Goal: Task Accomplishment & Management: Manage account settings

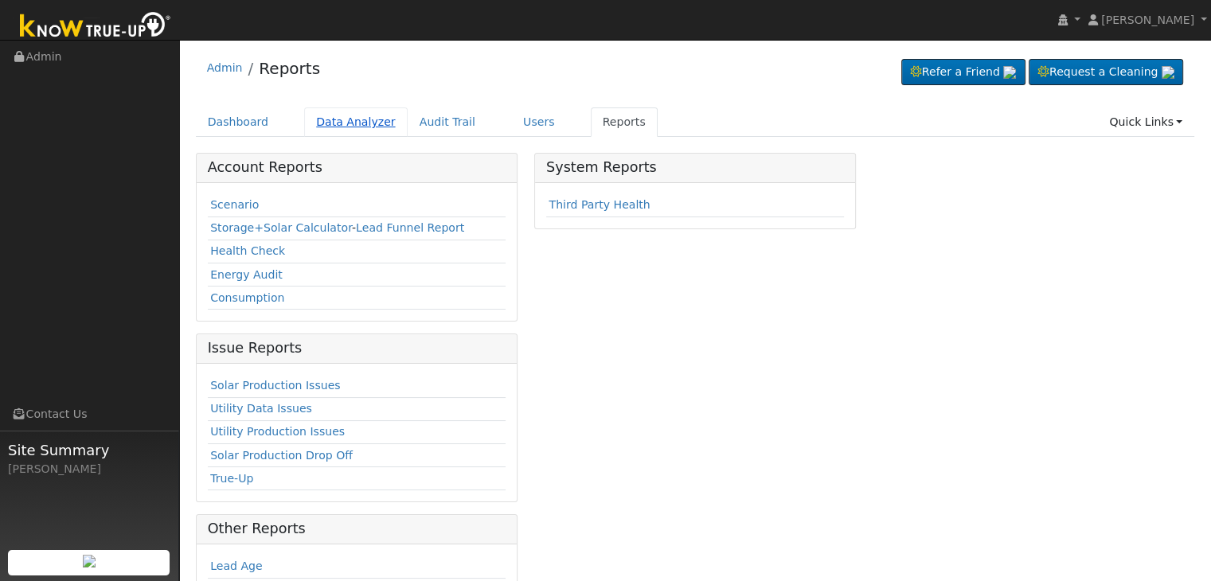
click at [326, 120] on link "Data Analyzer" at bounding box center [355, 121] width 103 height 29
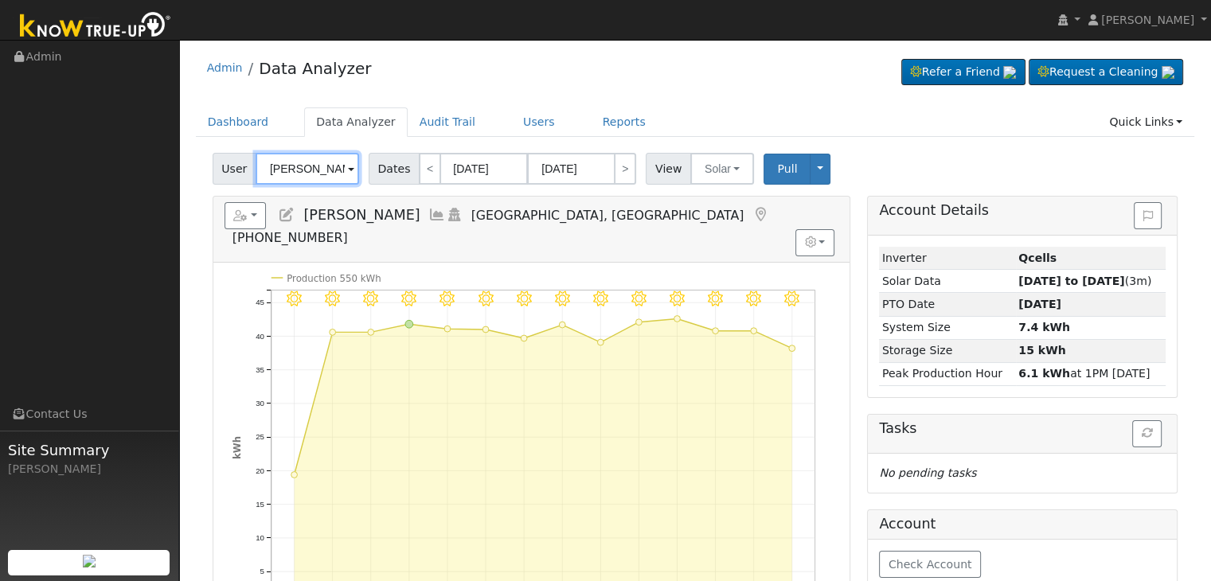
click at [309, 176] on input "[PERSON_NAME]" at bounding box center [307, 169] width 103 height 32
click at [309, 176] on input "Jonathan Ramirez" at bounding box center [307, 169] width 103 height 32
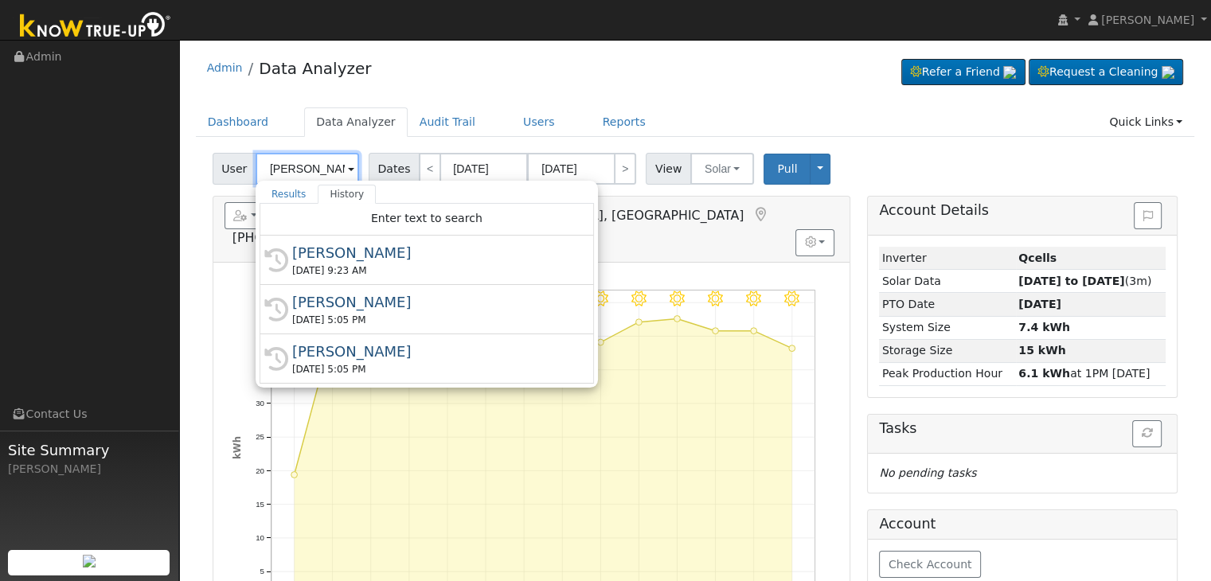
paste input "[PERSON_NAME]"
type input "[PERSON_NAME]"
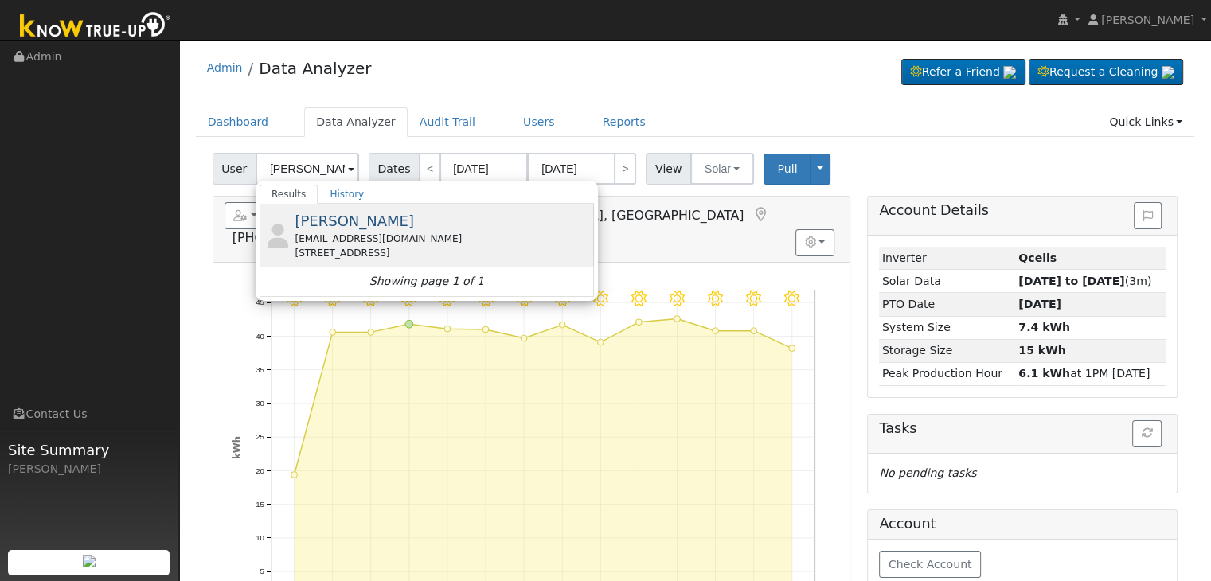
click at [348, 247] on div "[STREET_ADDRESS]" at bounding box center [442, 253] width 295 height 14
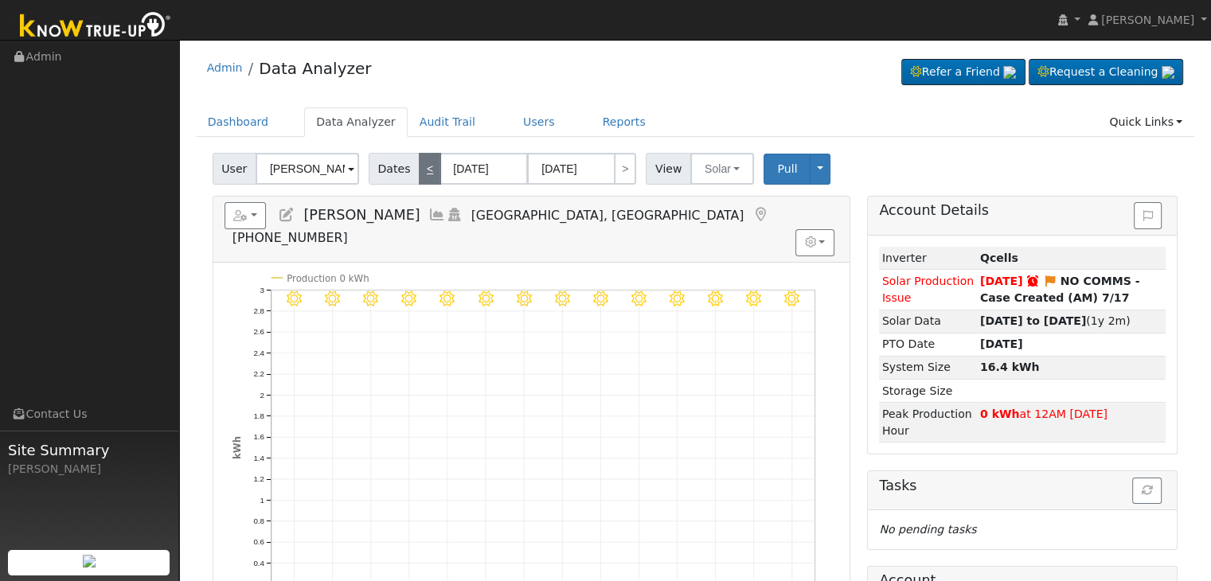
click at [419, 171] on link "<" at bounding box center [430, 169] width 22 height 32
type input "07/15/2025"
type input "07/28/2025"
click at [513, 119] on link "Users" at bounding box center [539, 121] width 56 height 29
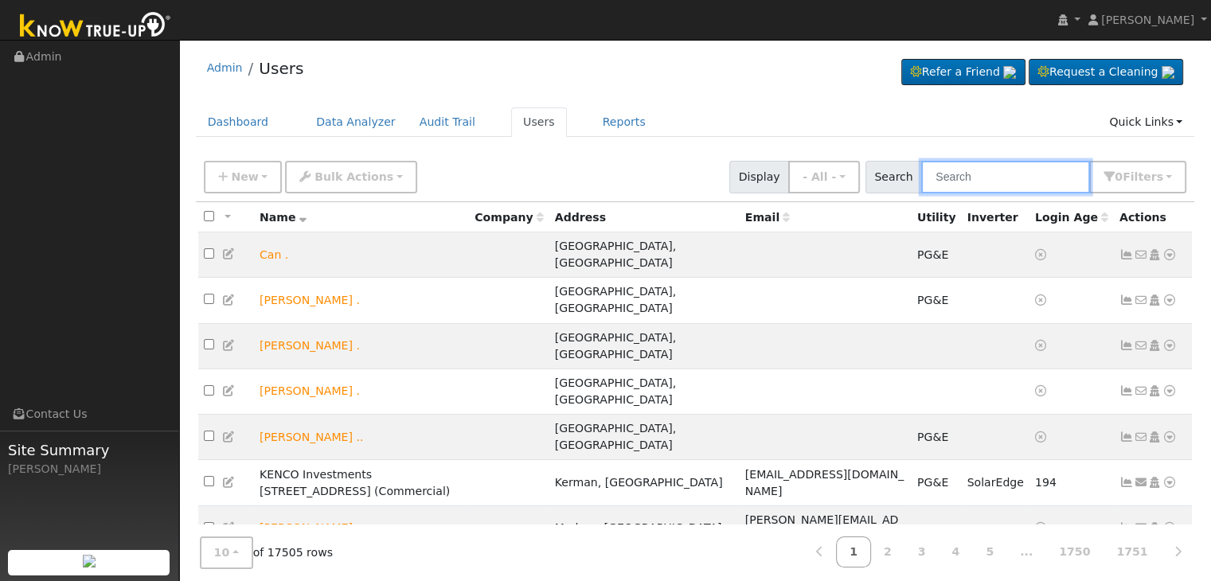
click at [965, 185] on input "text" at bounding box center [1005, 177] width 169 height 33
click at [958, 178] on input "text" at bounding box center [1005, 177] width 169 height 33
paste input "[PERSON_NAME]"
type input "[PERSON_NAME]"
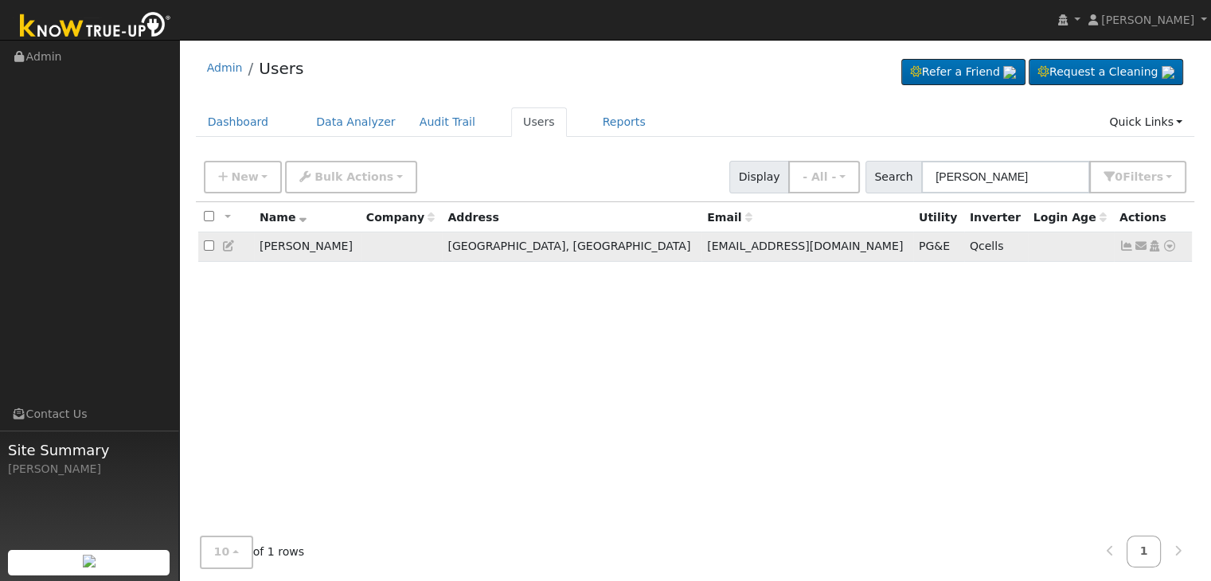
click at [1122, 242] on icon at bounding box center [1126, 245] width 14 height 11
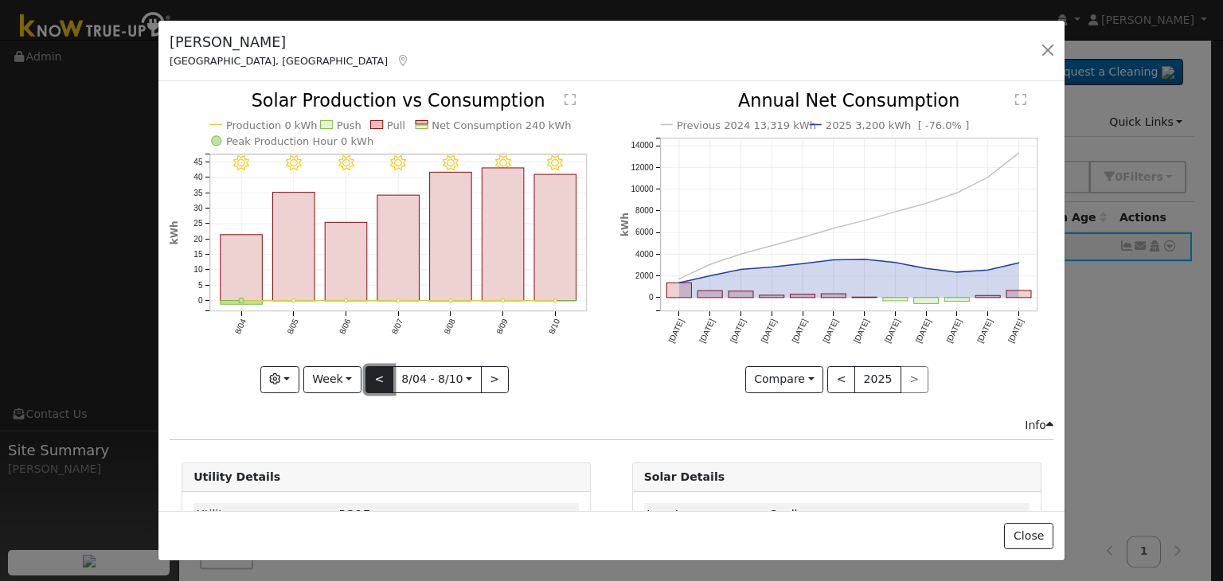
click at [379, 370] on button "<" at bounding box center [379, 379] width 28 height 27
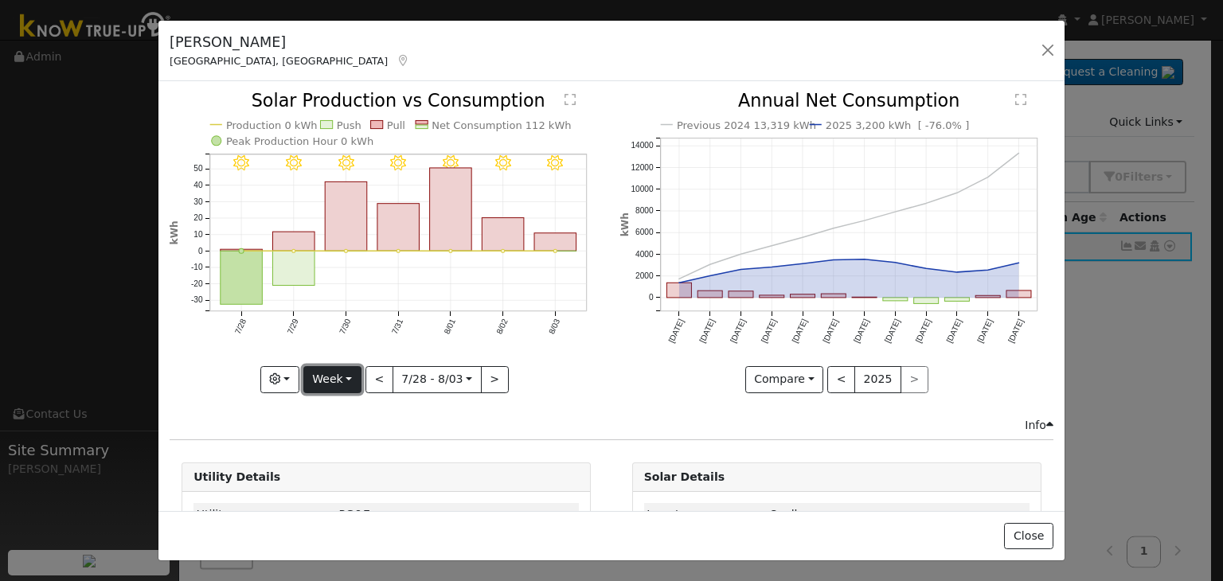
click at [352, 373] on button "Week" at bounding box center [332, 379] width 58 height 27
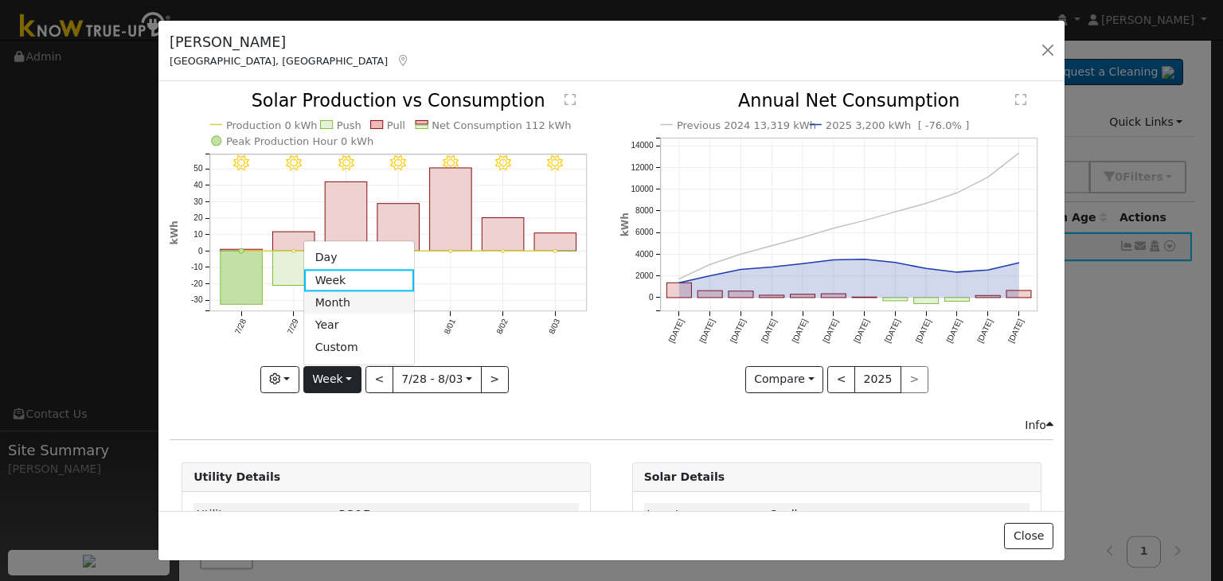
click at [341, 305] on link "Month" at bounding box center [359, 303] width 111 height 22
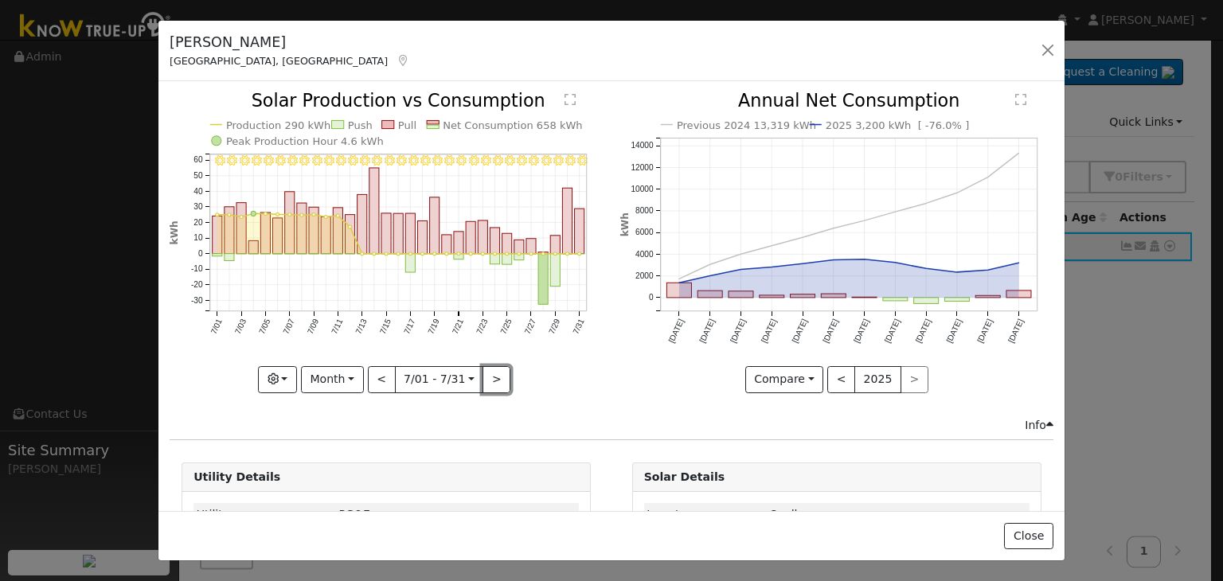
click at [497, 370] on button ">" at bounding box center [496, 379] width 28 height 27
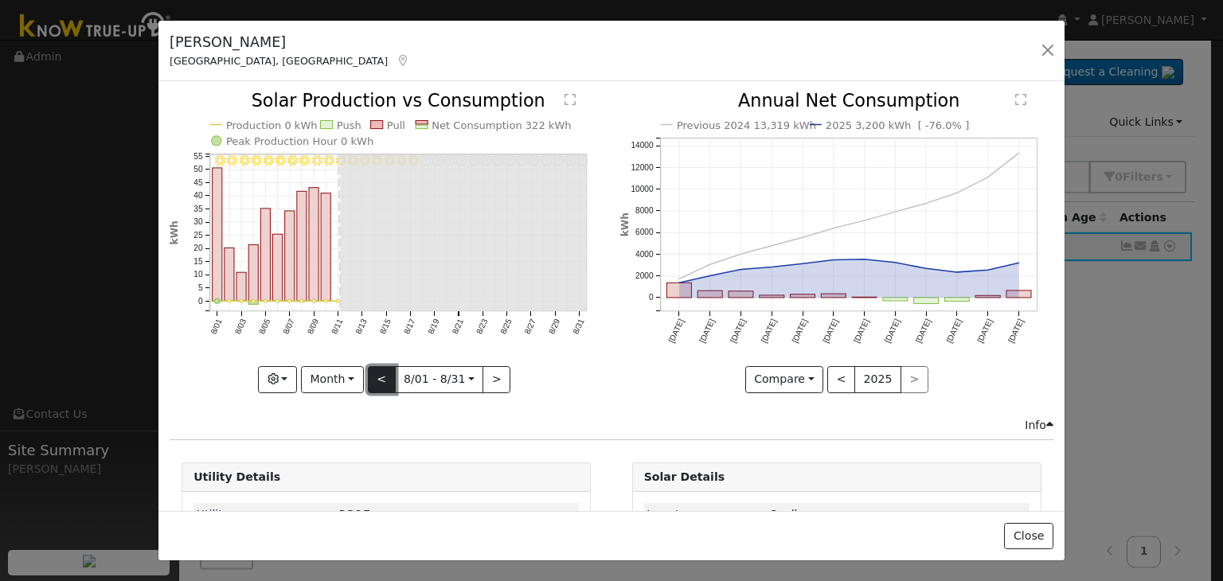
click at [373, 377] on button "<" at bounding box center [382, 379] width 28 height 27
type input "2025-07-01"
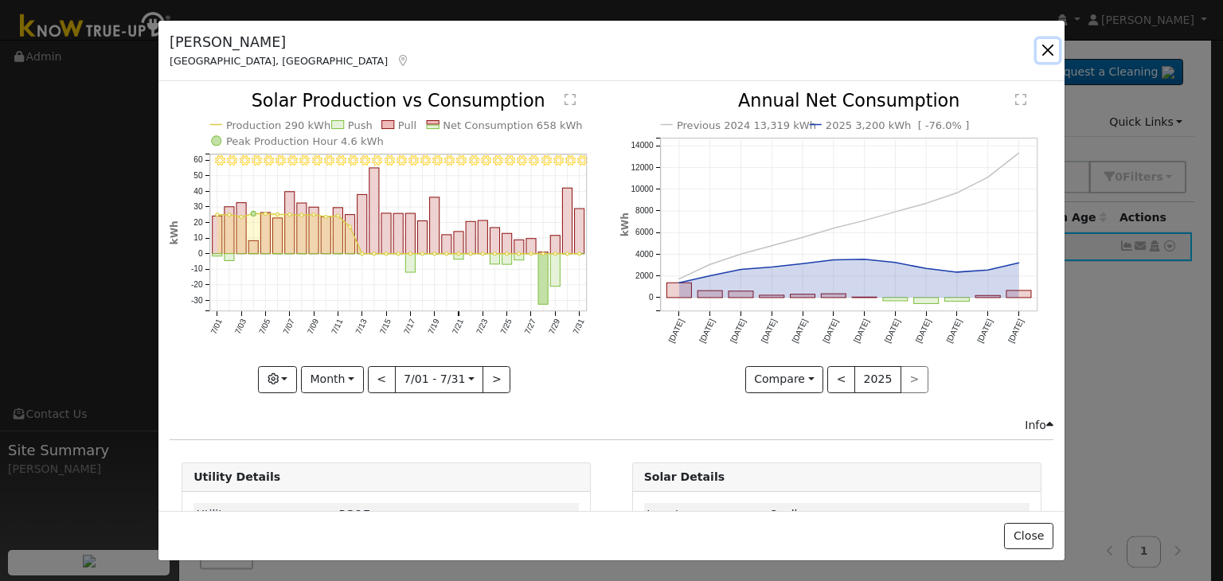
click at [1047, 48] on button "button" at bounding box center [1047, 50] width 22 height 22
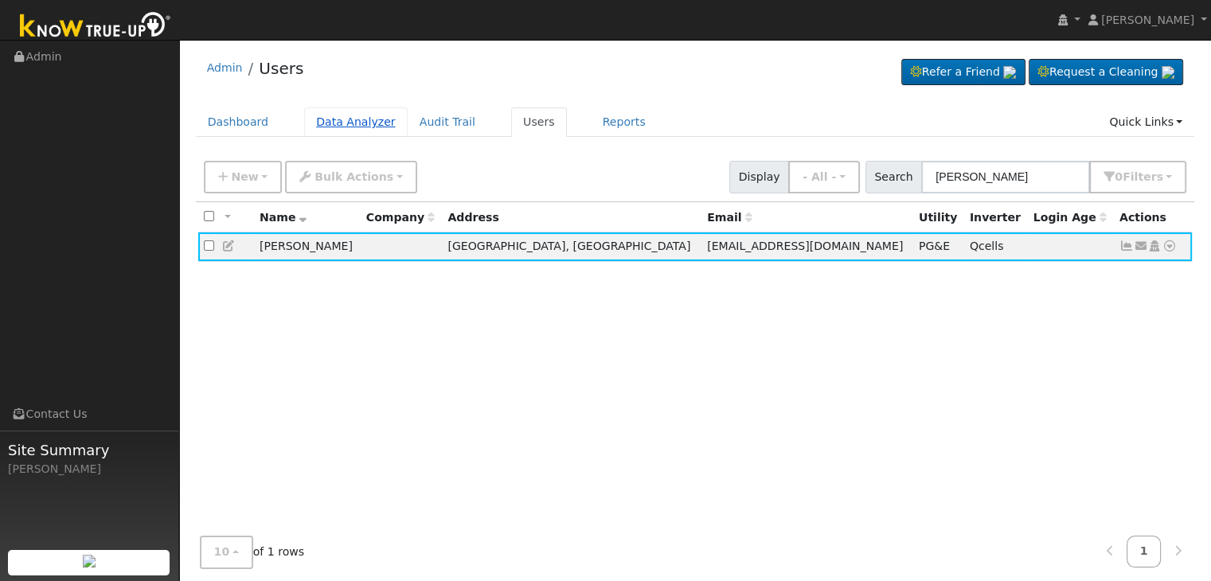
click at [332, 115] on link "Data Analyzer" at bounding box center [355, 121] width 103 height 29
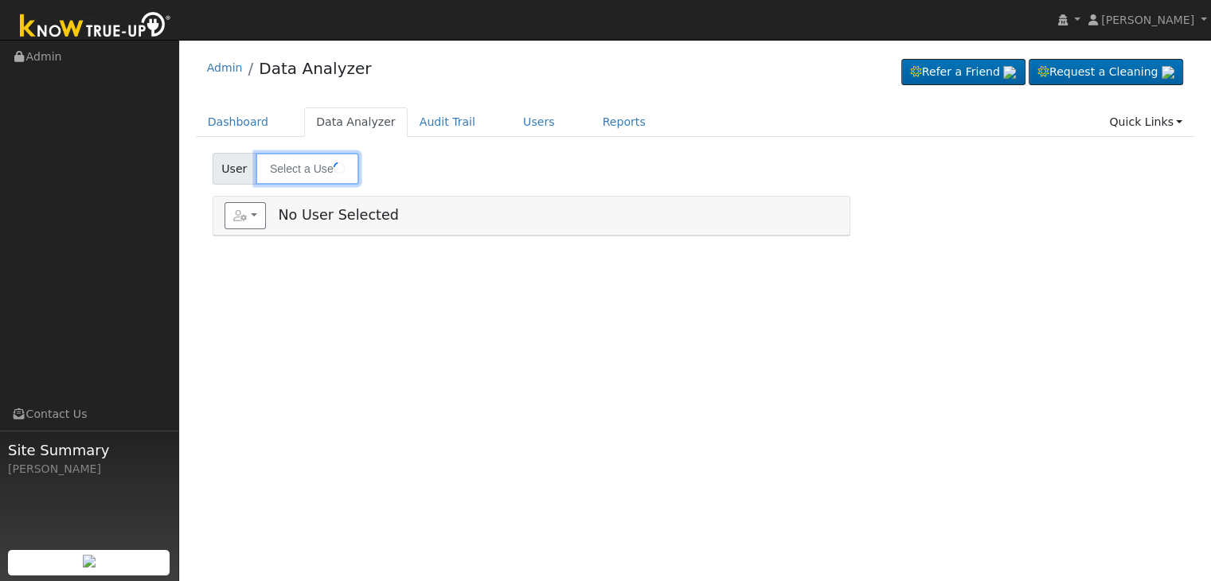
type input "[PERSON_NAME]"
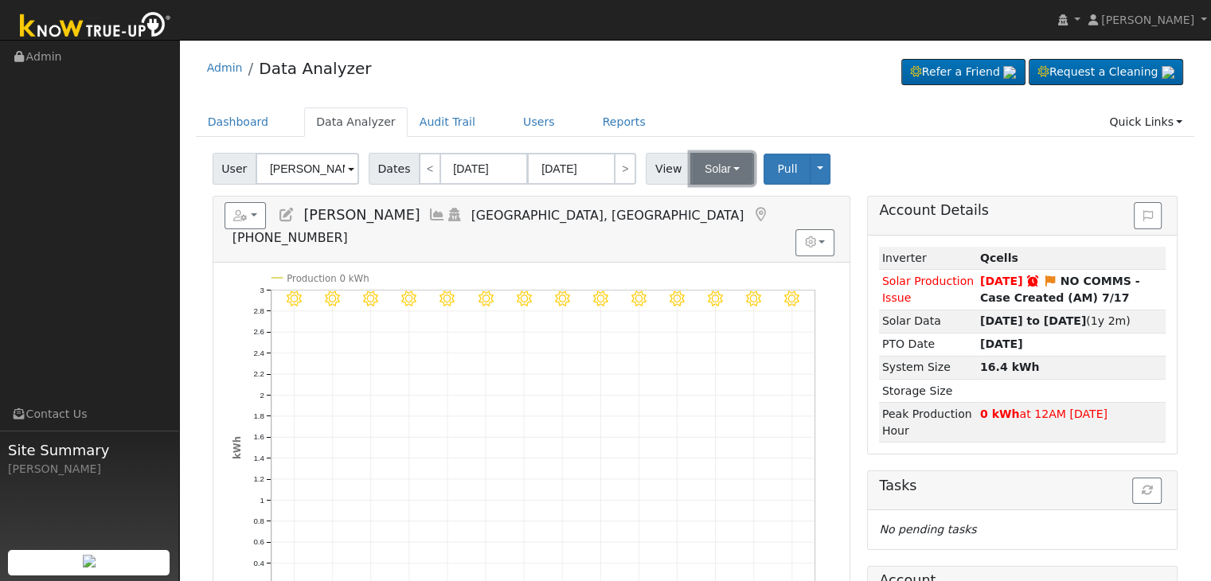
click at [726, 162] on button "Solar" at bounding box center [722, 169] width 64 height 32
click at [717, 204] on link "Utility" at bounding box center [742, 204] width 111 height 22
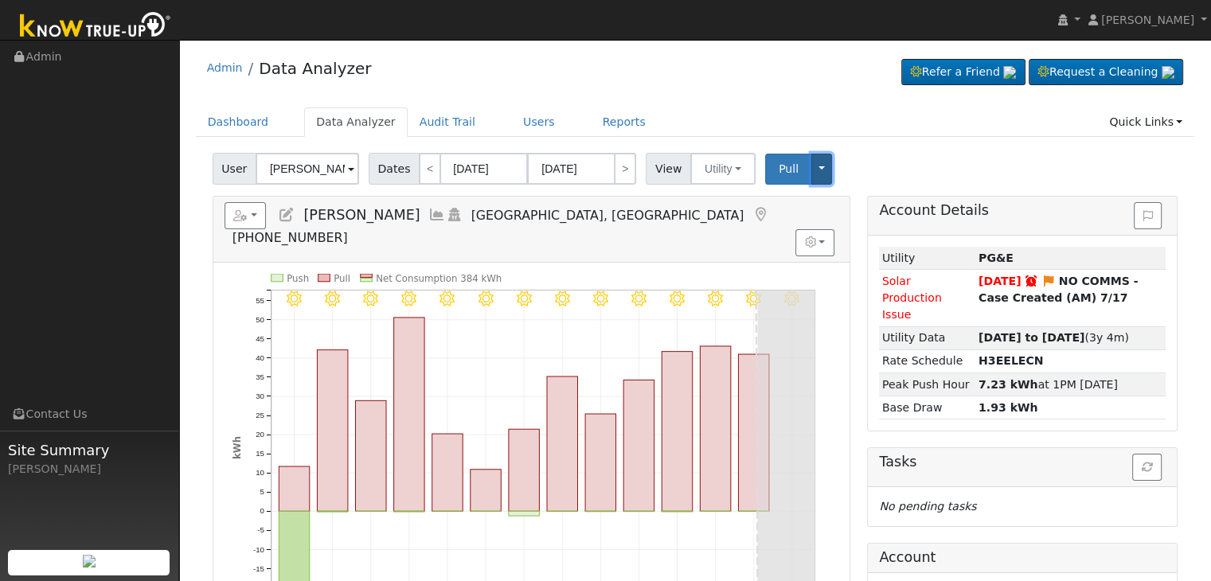
click at [811, 166] on button "Toggle Dropdown" at bounding box center [821, 169] width 21 height 31
click at [880, 155] on div "User Kevin Tate Account Default Account Default Account 6524 North Blythe Avenu…" at bounding box center [694, 165] width 971 height 37
click at [422, 178] on link "<" at bounding box center [430, 169] width 22 height 32
type input "07/15/2025"
type input "07/28/2025"
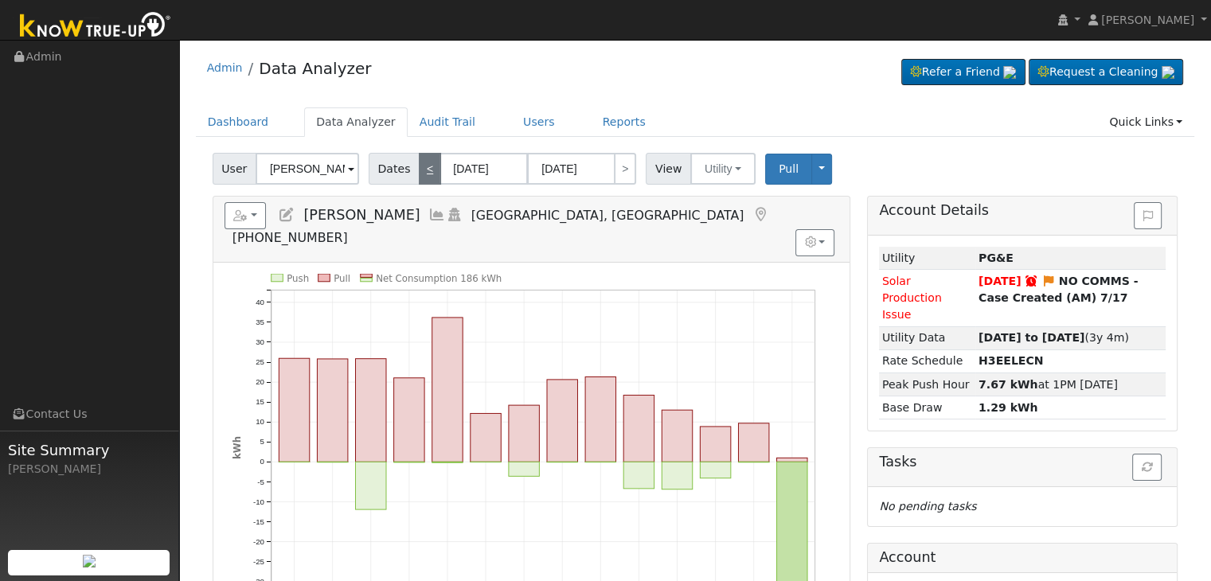
click at [427, 162] on link "<" at bounding box center [430, 169] width 22 height 32
type input "[DATE]"
type input "07/14/2025"
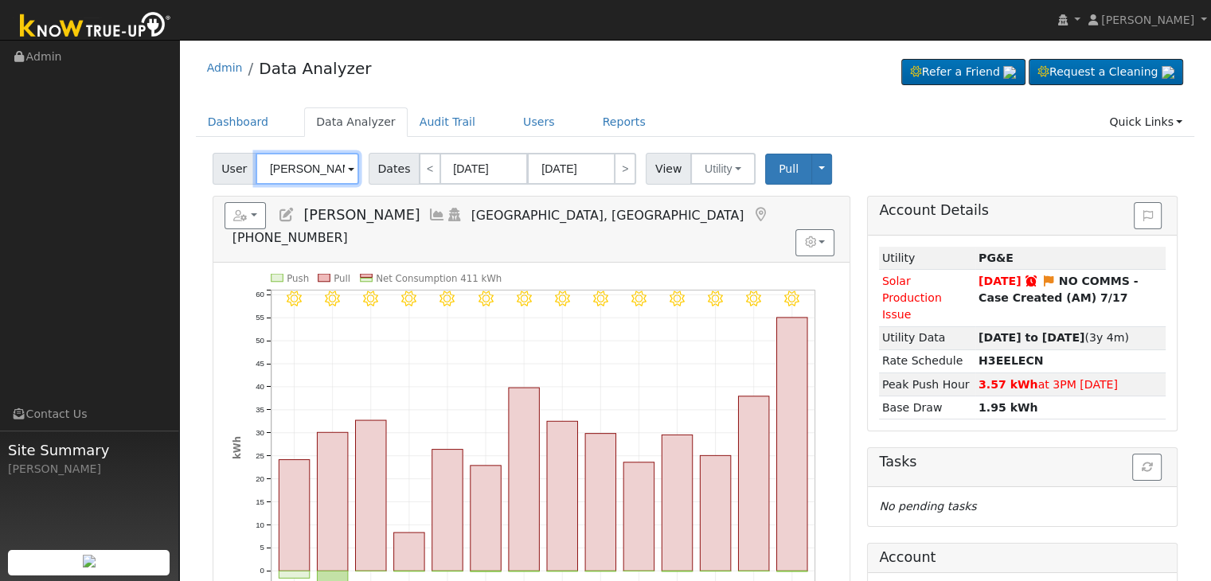
click at [350, 158] on input "[PERSON_NAME]" at bounding box center [307, 169] width 103 height 32
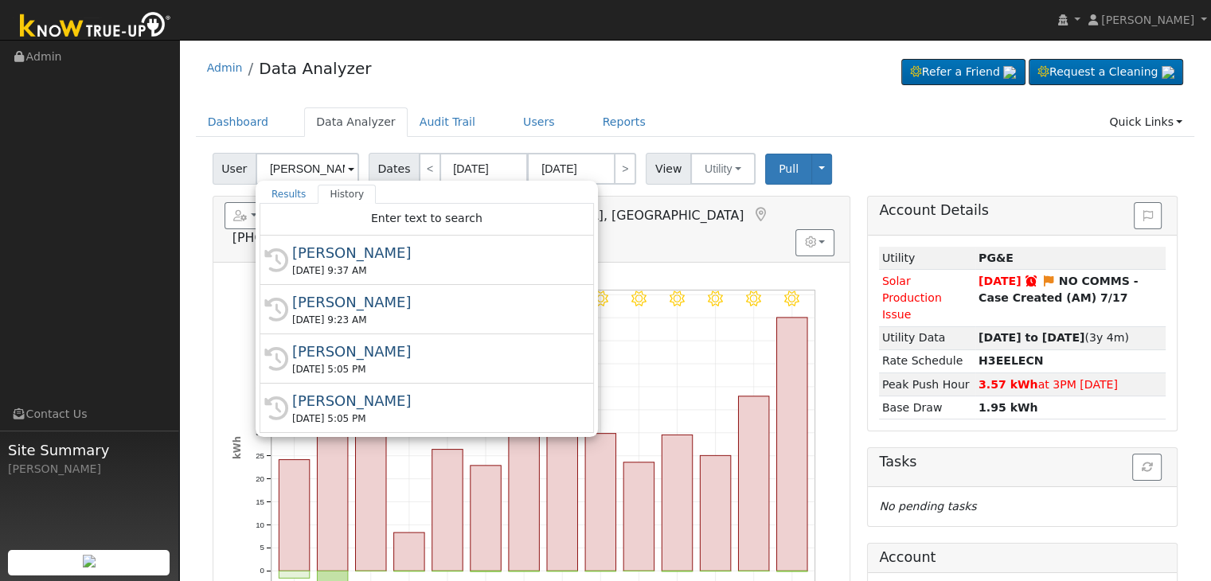
click at [646, 115] on ul "Dashboard Data Analyzer Audit Trail Users Reports Quick Links Quick Add Quick C…" at bounding box center [695, 121] width 999 height 29
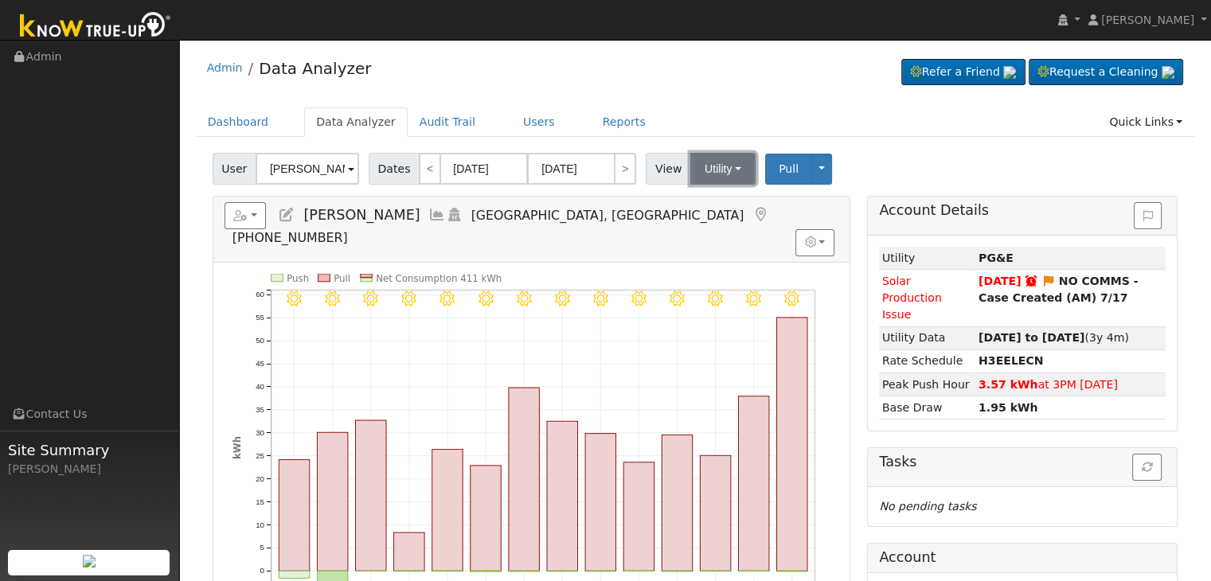
click at [724, 168] on button "Utility" at bounding box center [722, 169] width 65 height 32
click at [712, 228] on link "Solar" at bounding box center [742, 227] width 111 height 22
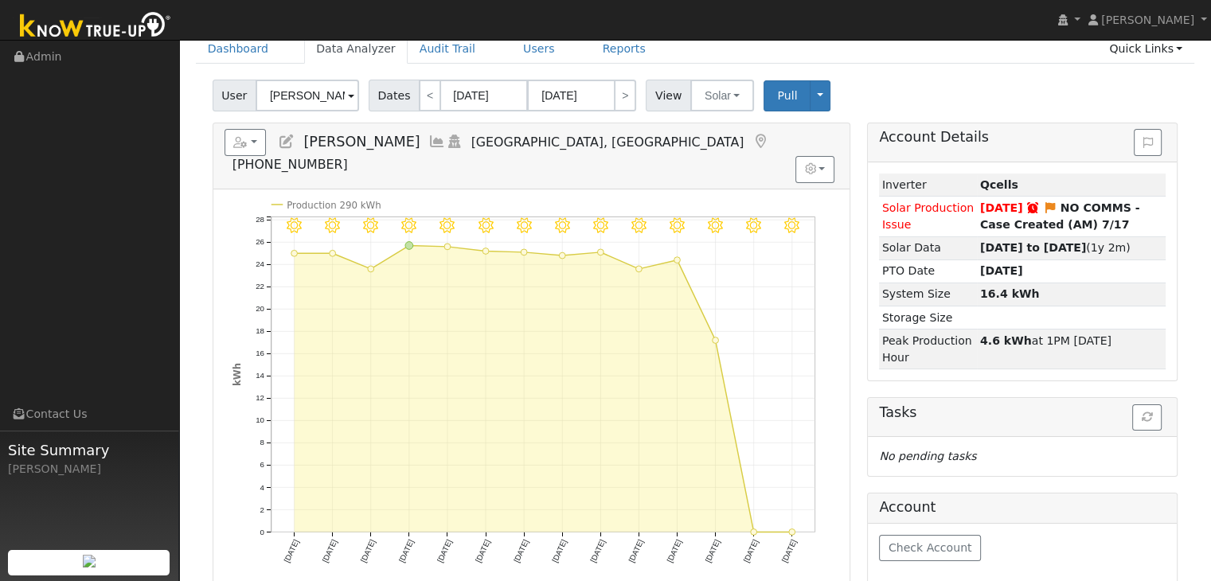
scroll to position [80, 0]
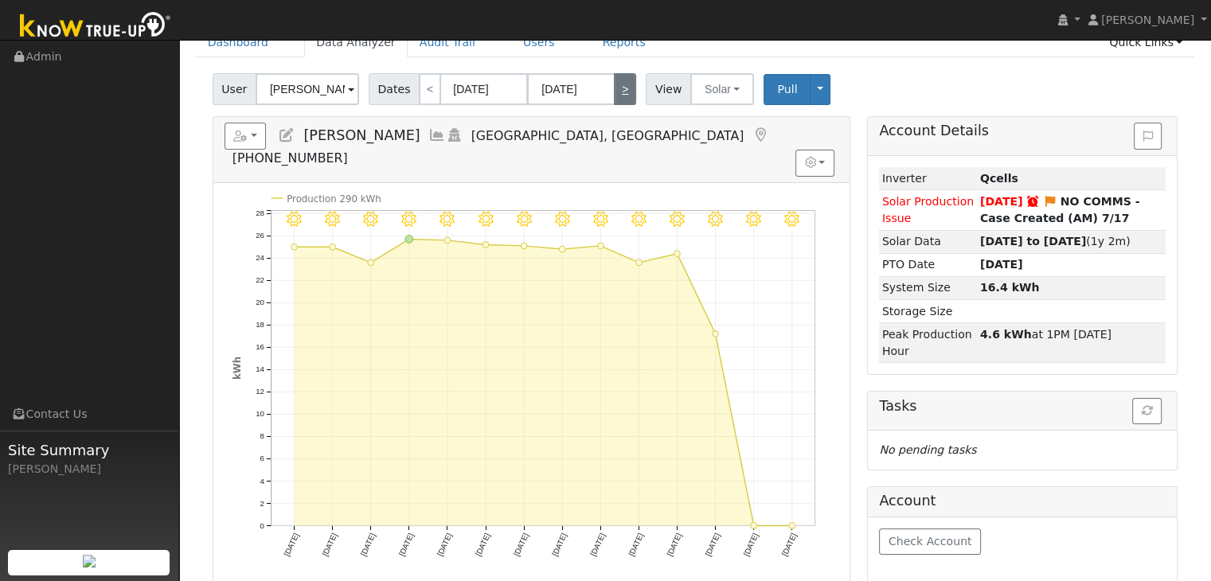
click at [616, 91] on link ">" at bounding box center [625, 89] width 22 height 32
type input "07/15/2025"
type input "07/28/2025"
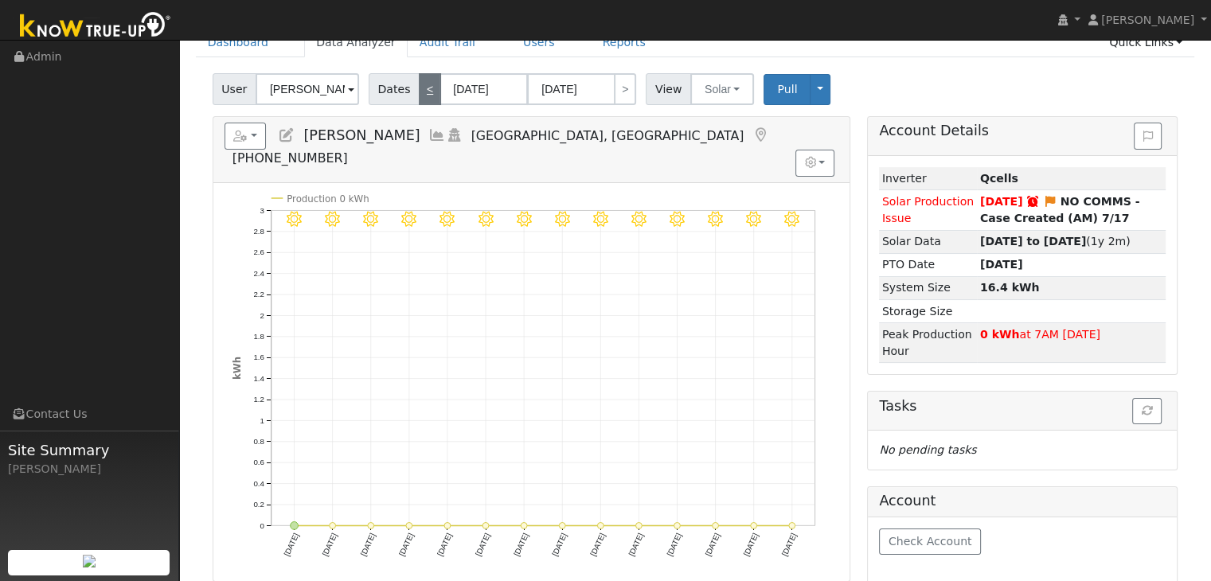
click at [427, 88] on link "<" at bounding box center [430, 89] width 22 height 32
type input "07/01/2025"
type input "07/14/2025"
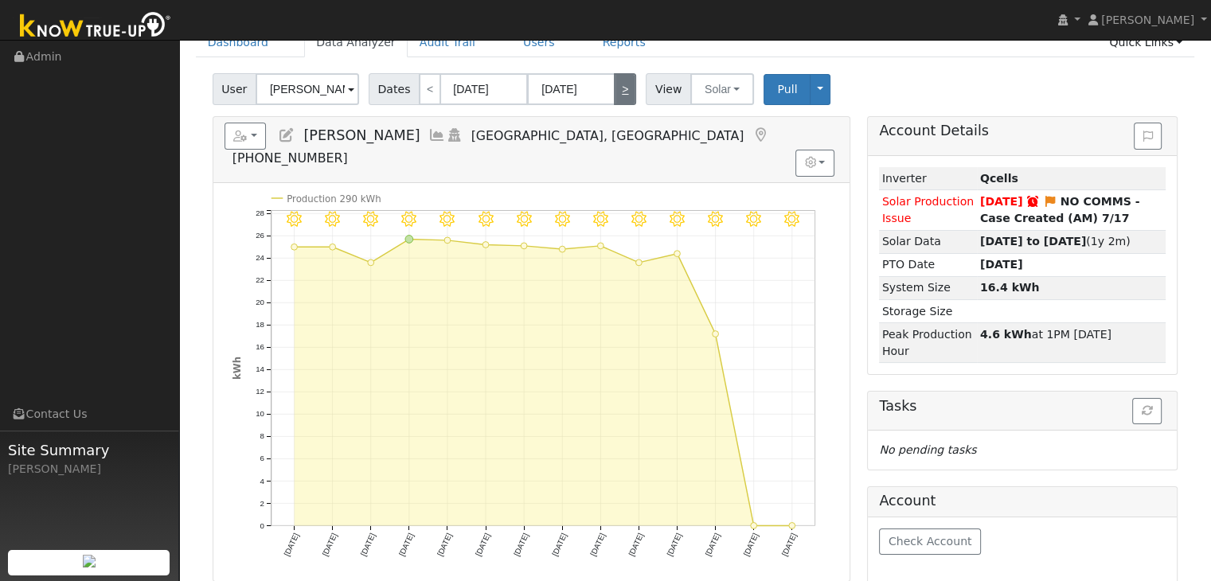
click at [614, 88] on link ">" at bounding box center [625, 89] width 22 height 32
type input "07/15/2025"
type input "07/28/2025"
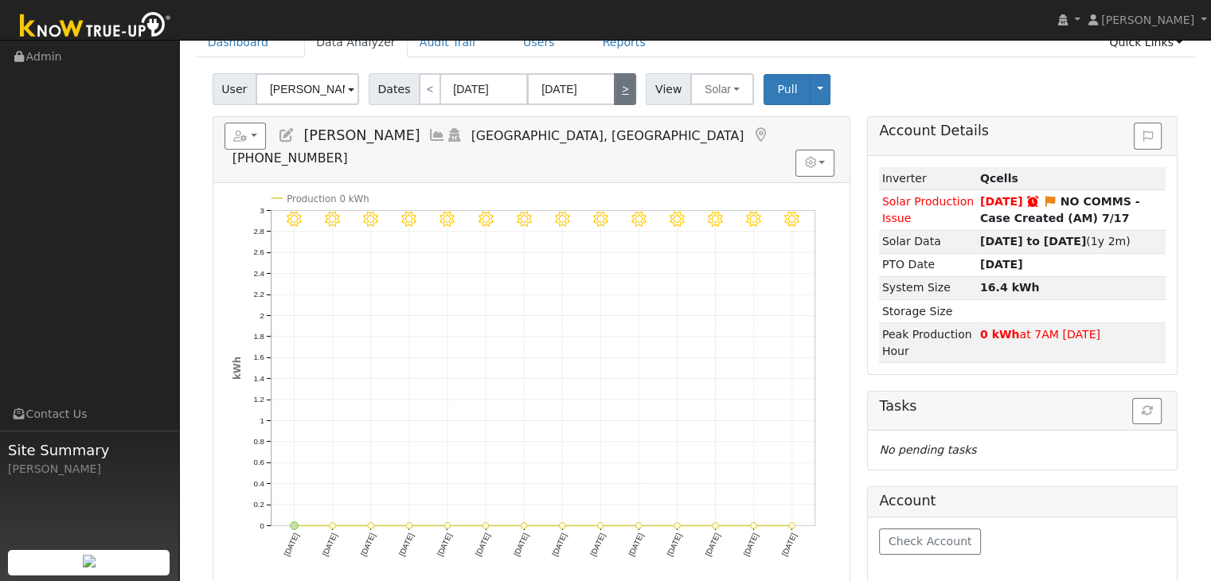
click at [614, 88] on link ">" at bounding box center [625, 89] width 22 height 32
type input "07/29/2025"
type input "08/11/2025"
click at [424, 90] on link "<" at bounding box center [430, 89] width 22 height 32
type input "07/15/2025"
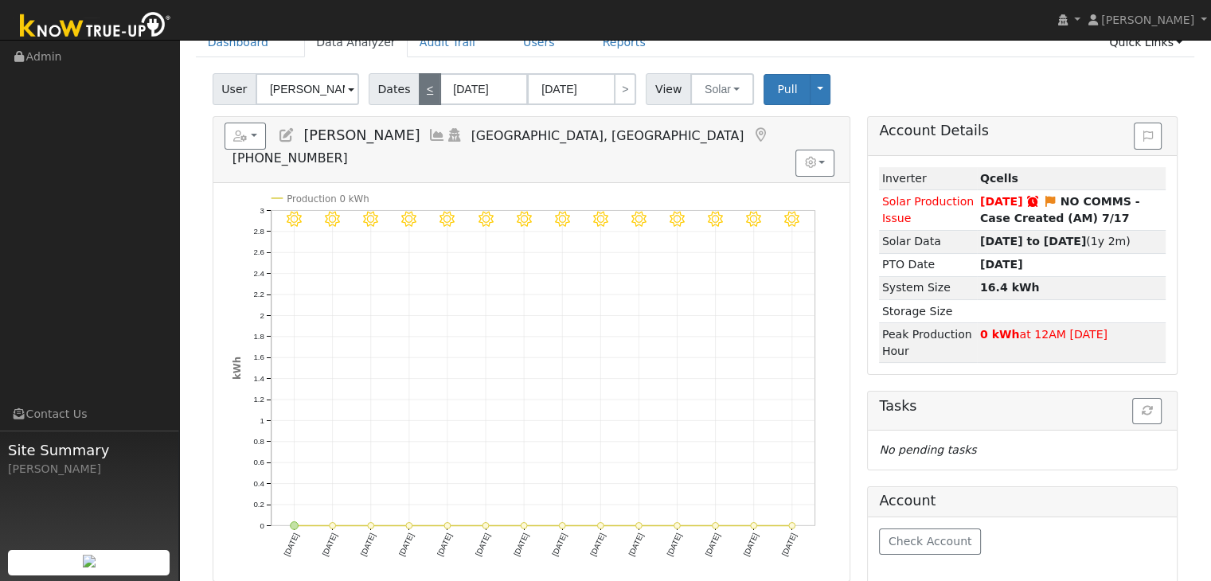
type input "07/28/2025"
click at [614, 96] on link ">" at bounding box center [625, 89] width 22 height 32
type input "07/29/2025"
type input "08/11/2025"
click at [724, 90] on button "Solar" at bounding box center [722, 89] width 64 height 32
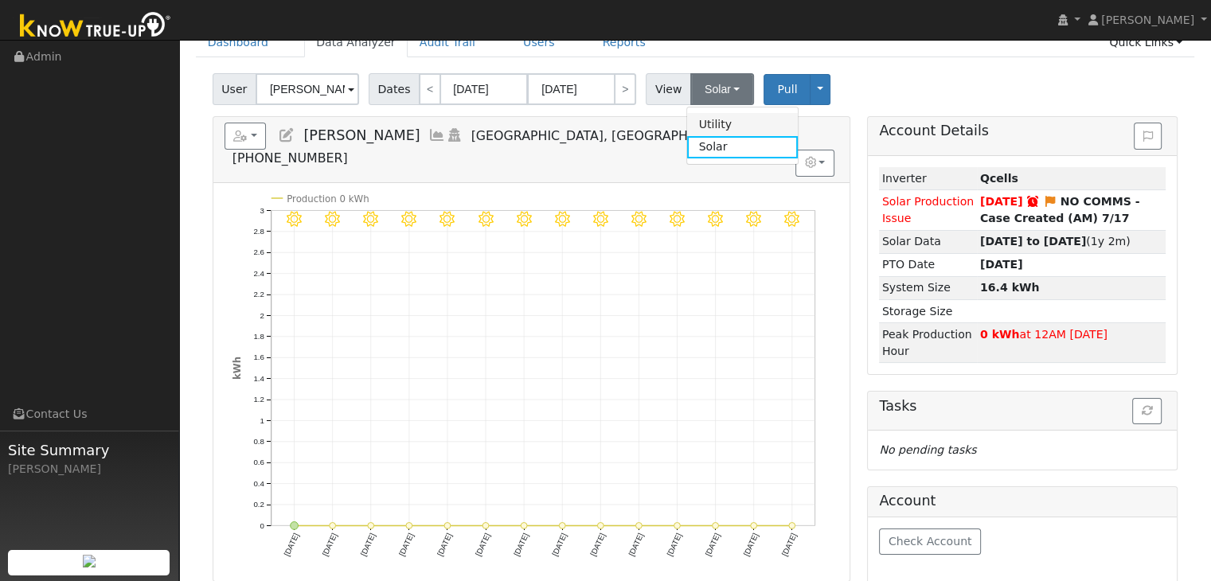
click at [702, 123] on link "Utility" at bounding box center [742, 124] width 111 height 22
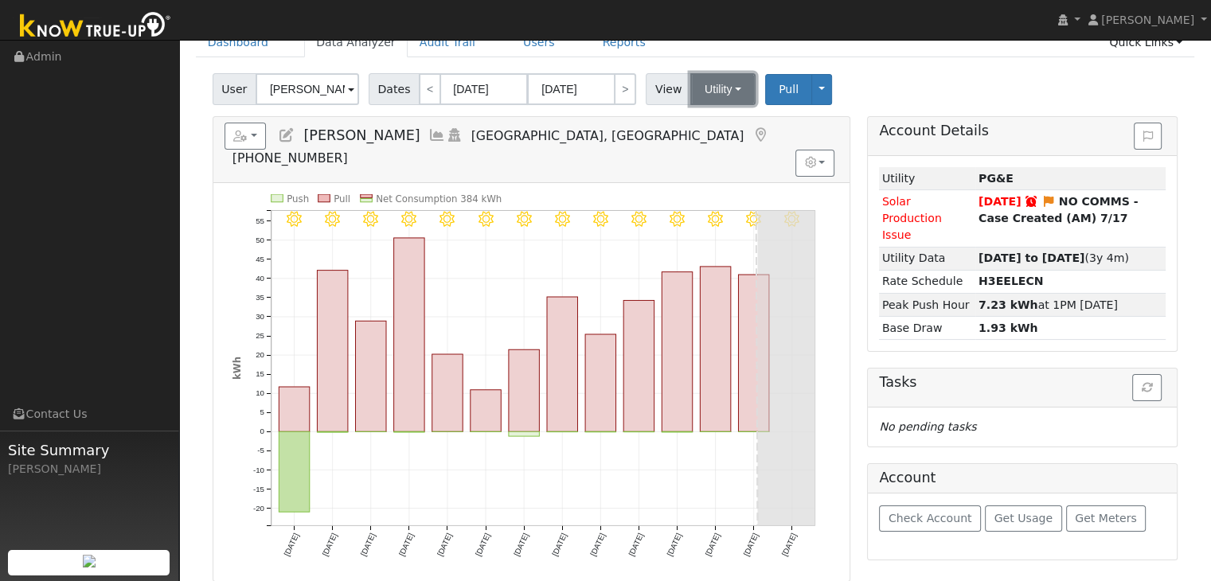
click at [731, 90] on button "Utility" at bounding box center [722, 89] width 65 height 32
click at [710, 142] on link "Solar" at bounding box center [742, 147] width 111 height 22
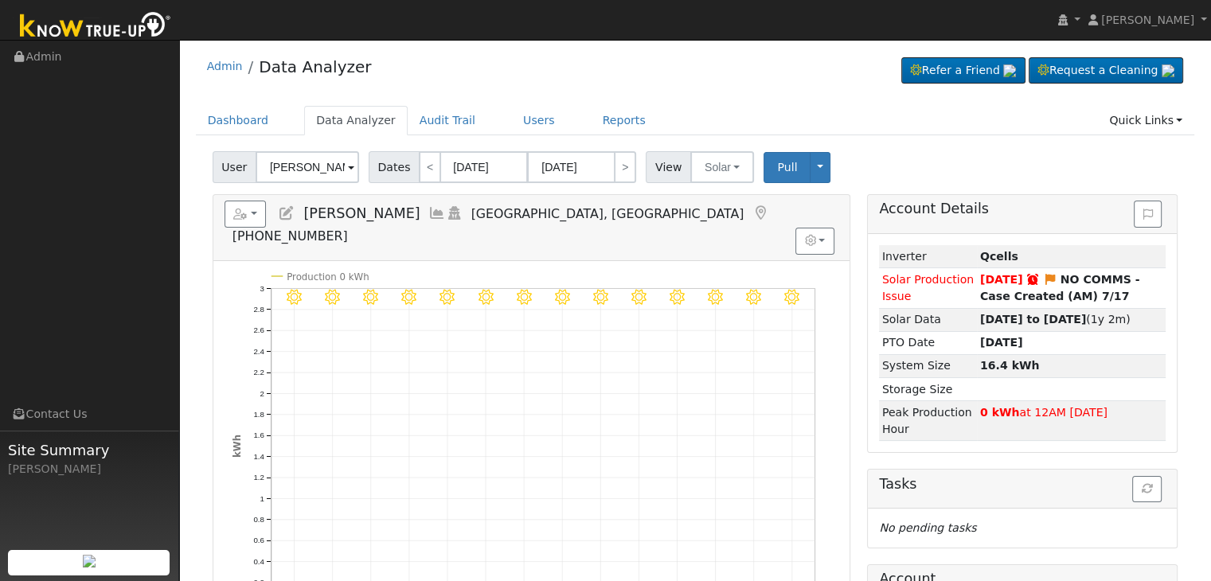
scroll to position [0, 0]
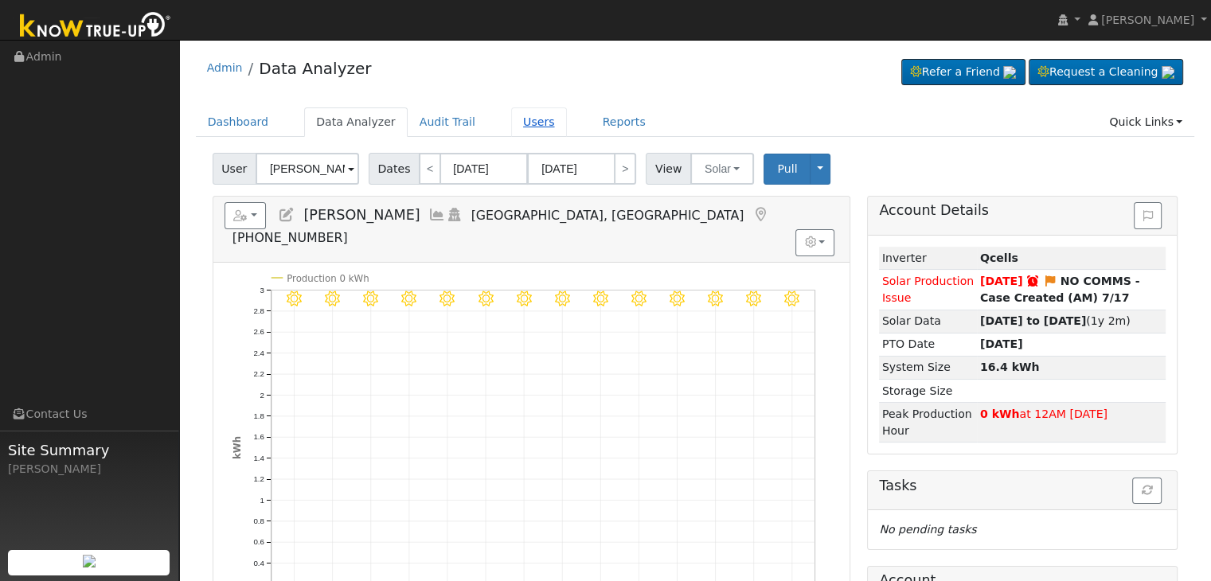
click at [514, 115] on link "Users" at bounding box center [539, 121] width 56 height 29
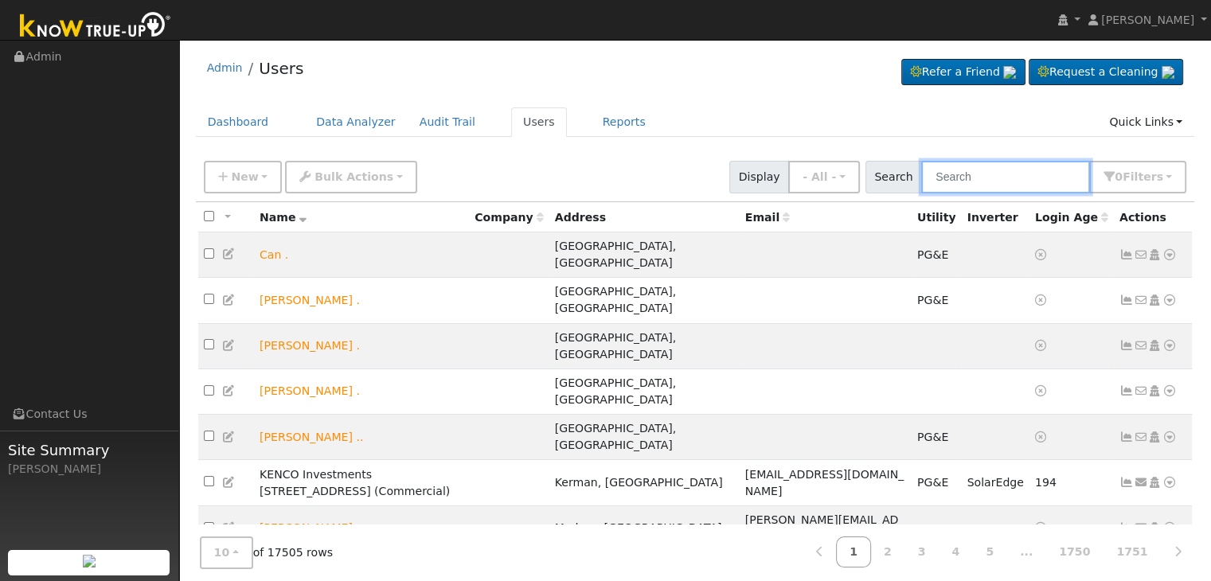
click at [990, 171] on input "text" at bounding box center [1005, 177] width 169 height 33
type input "[PERSON_NAME]"
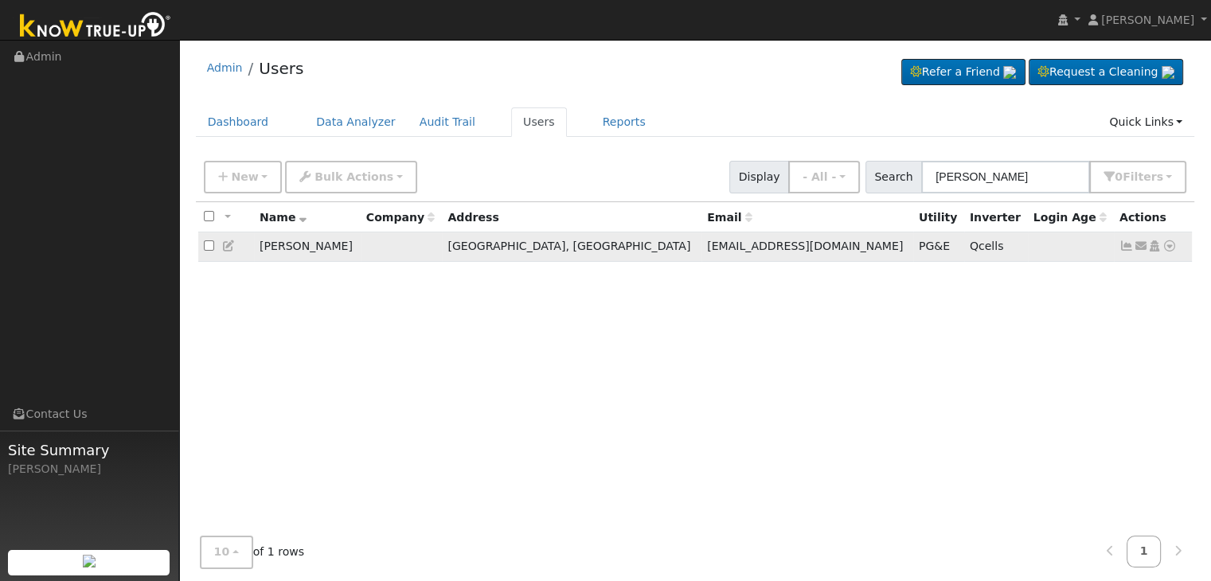
click at [270, 248] on td "[PERSON_NAME]" at bounding box center [307, 246] width 107 height 29
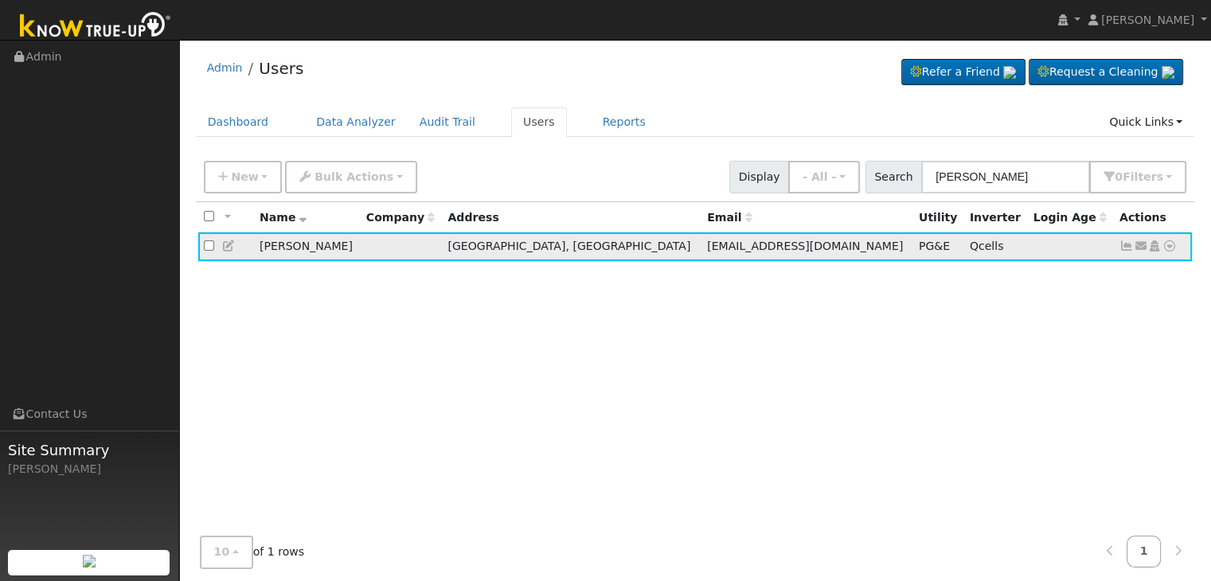
click at [1125, 247] on icon at bounding box center [1126, 245] width 14 height 11
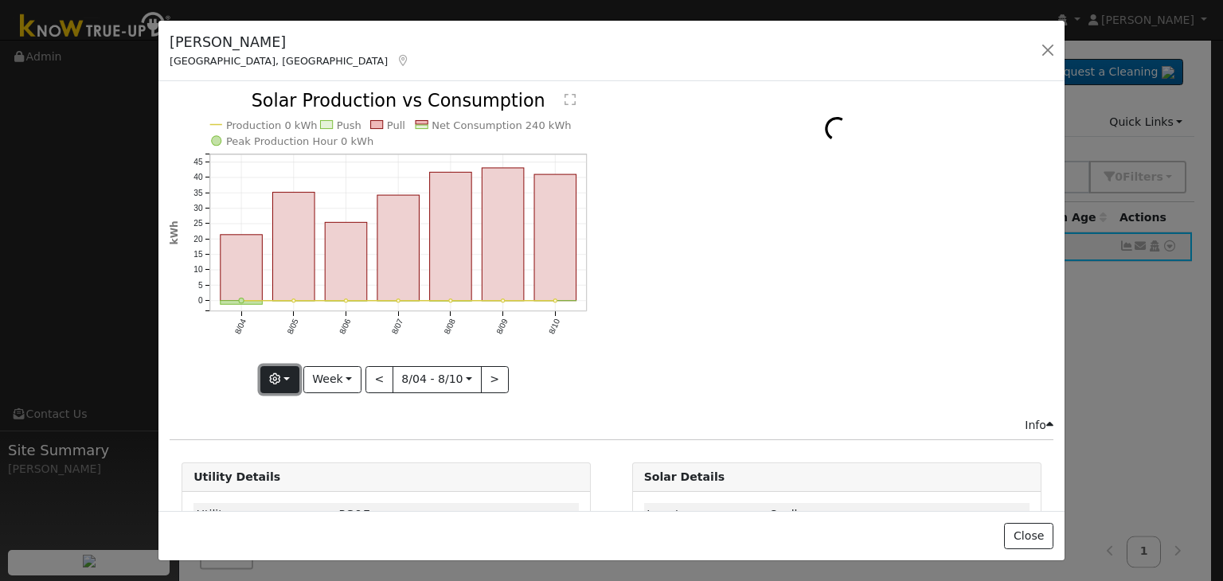
click at [293, 373] on button "button" at bounding box center [279, 379] width 39 height 27
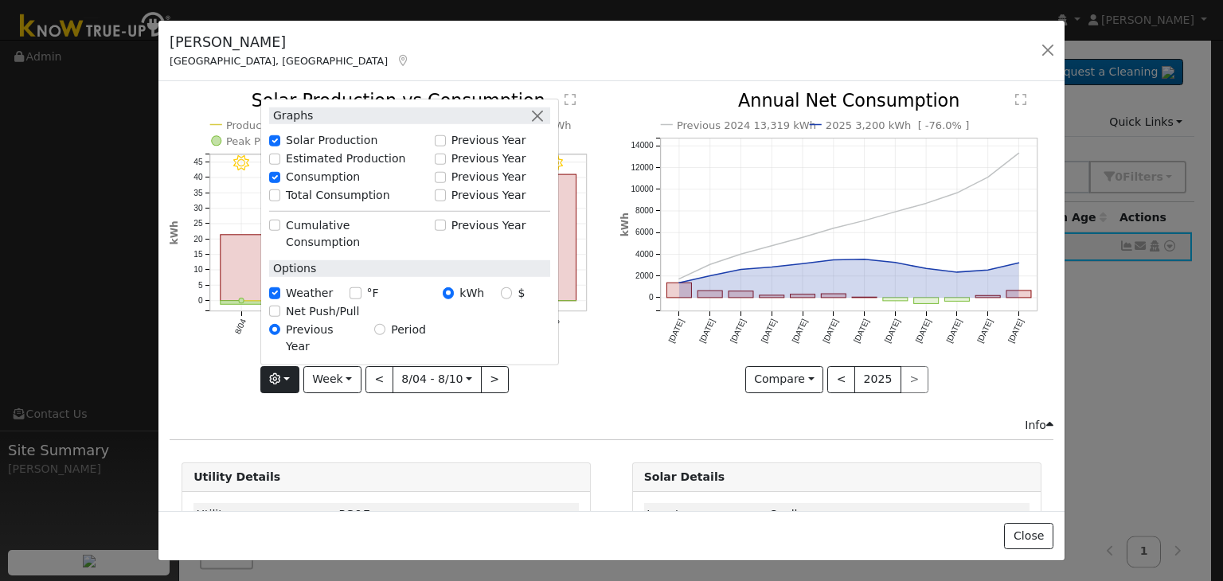
click at [202, 391] on div "8/10 - Clear 8/09 - Clear 8/08 - Clear 8/07 - Clear 8/06 - Clear 8/05 - Clear 8…" at bounding box center [387, 254] width 450 height 324
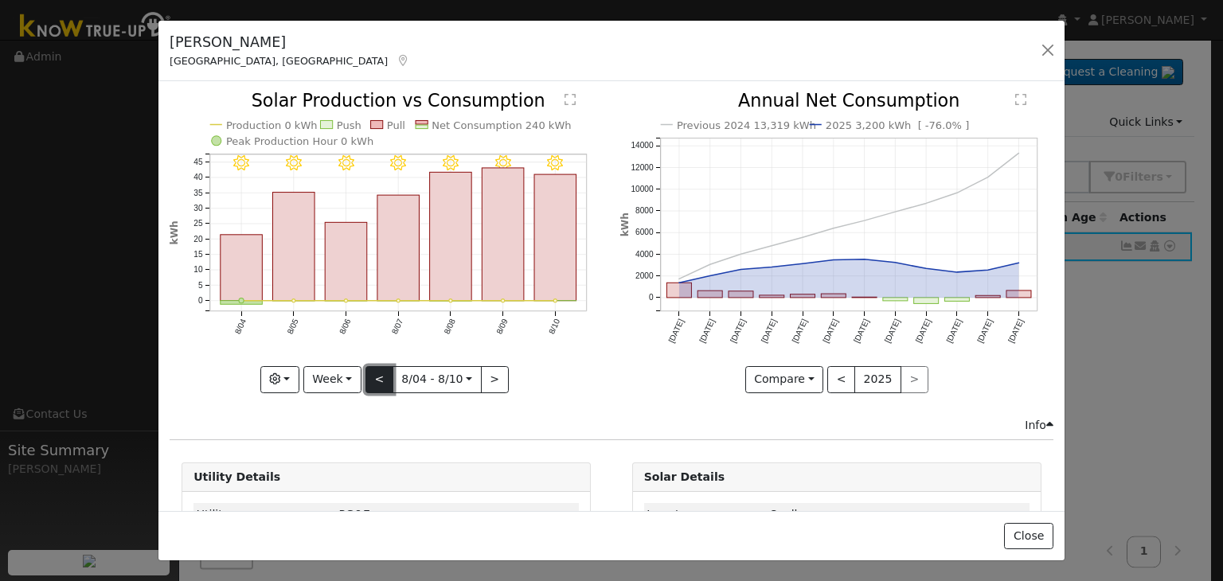
click at [381, 374] on button "<" at bounding box center [379, 379] width 28 height 27
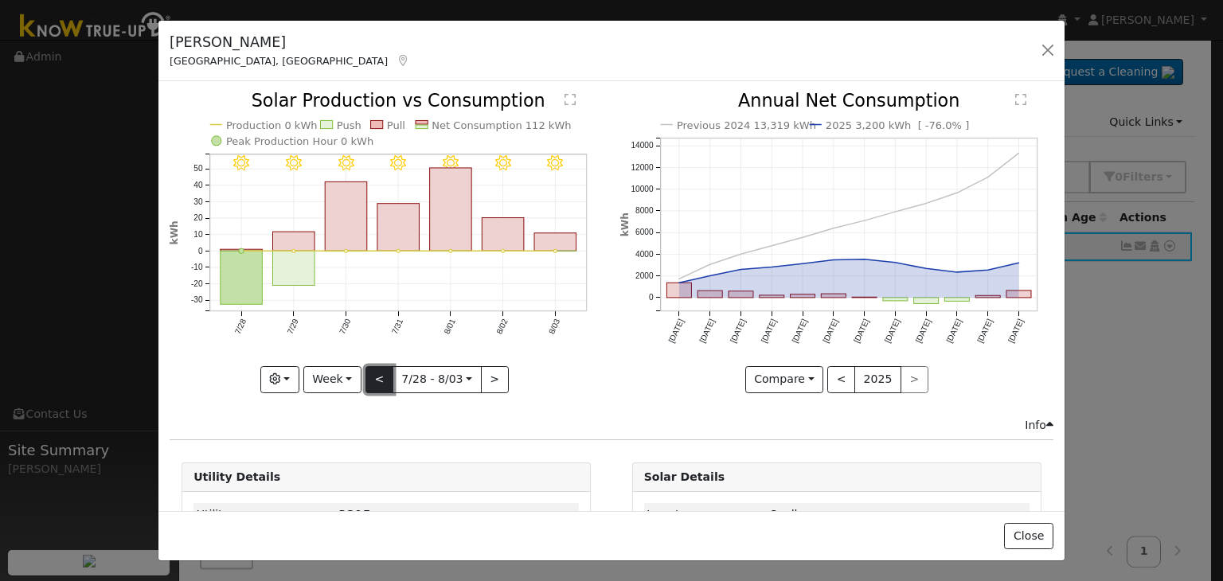
click at [381, 374] on button "<" at bounding box center [379, 379] width 28 height 27
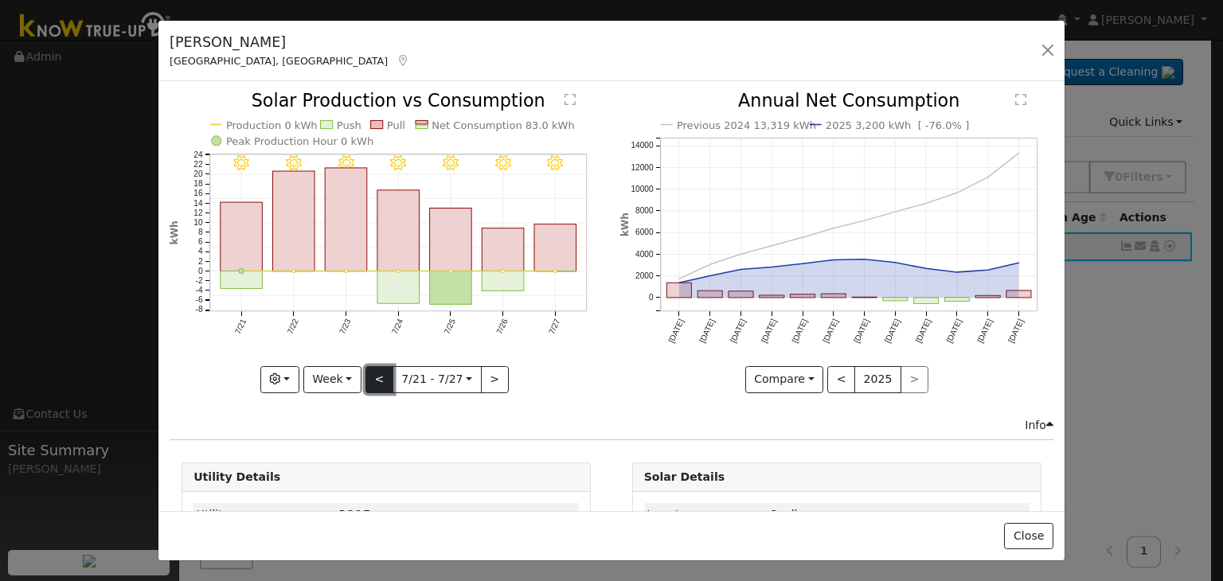
click at [381, 374] on button "<" at bounding box center [379, 379] width 28 height 27
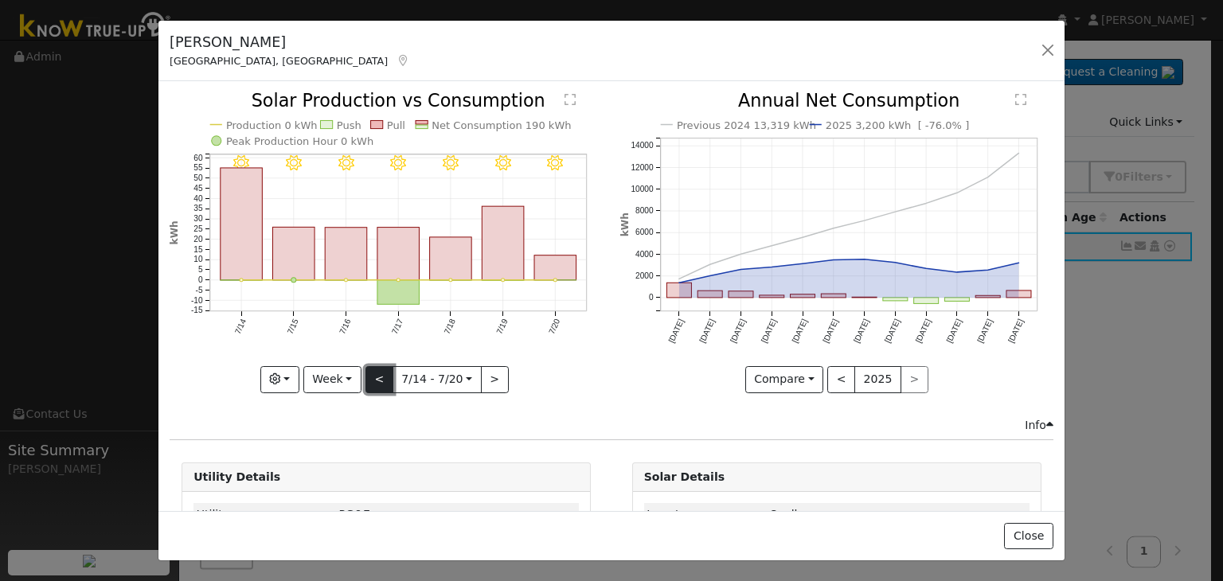
click at [381, 374] on button "<" at bounding box center [379, 379] width 28 height 27
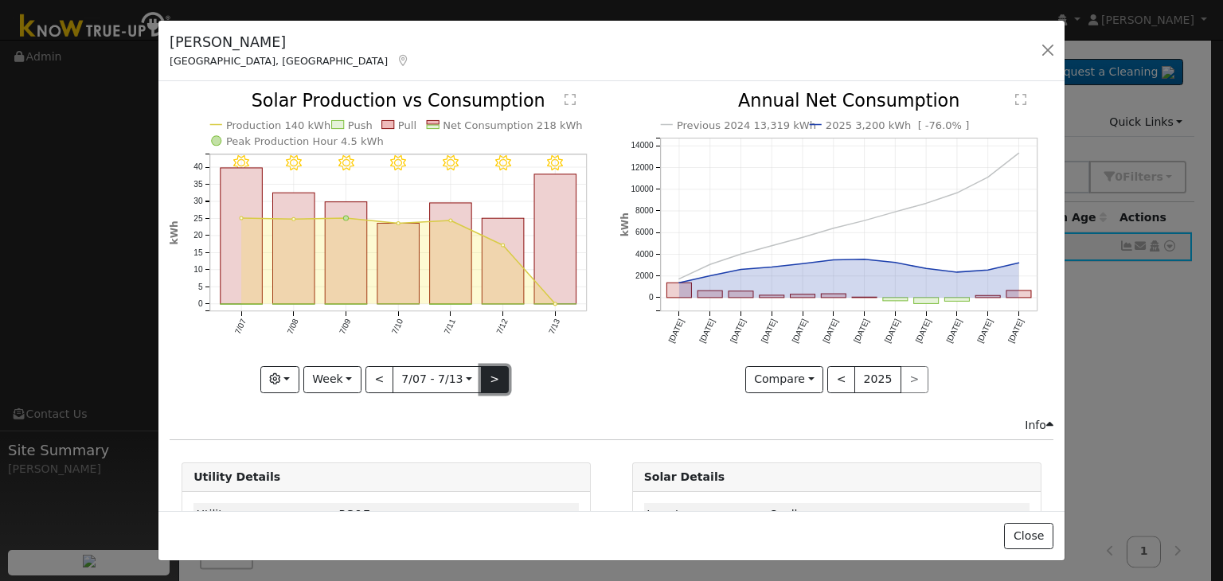
click at [487, 380] on button ">" at bounding box center [495, 379] width 28 height 27
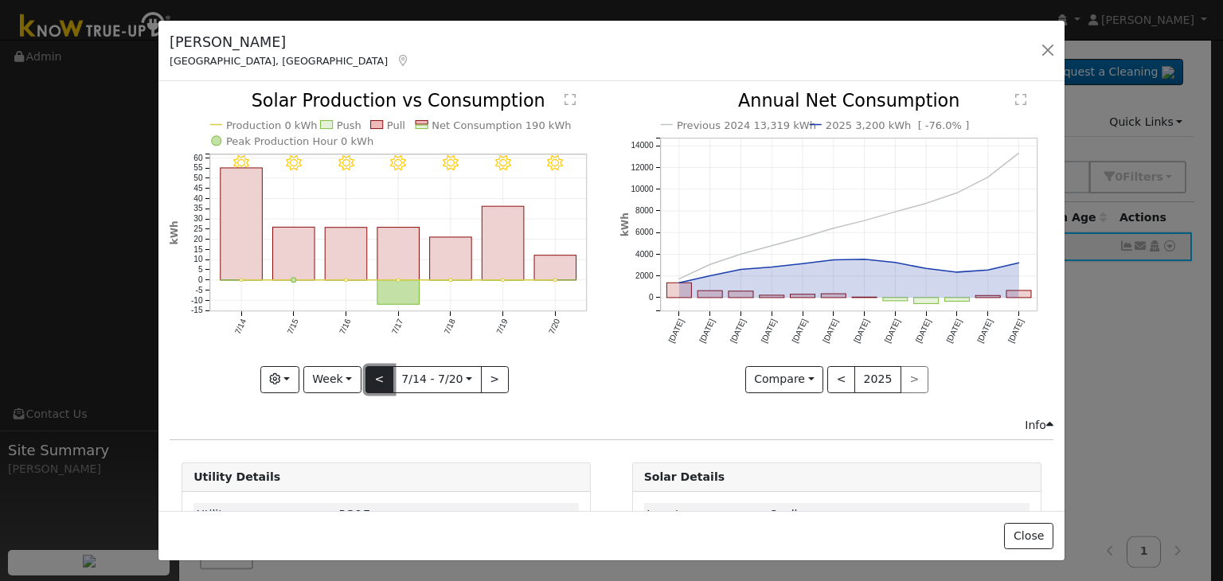
click at [375, 376] on button "<" at bounding box center [379, 379] width 28 height 27
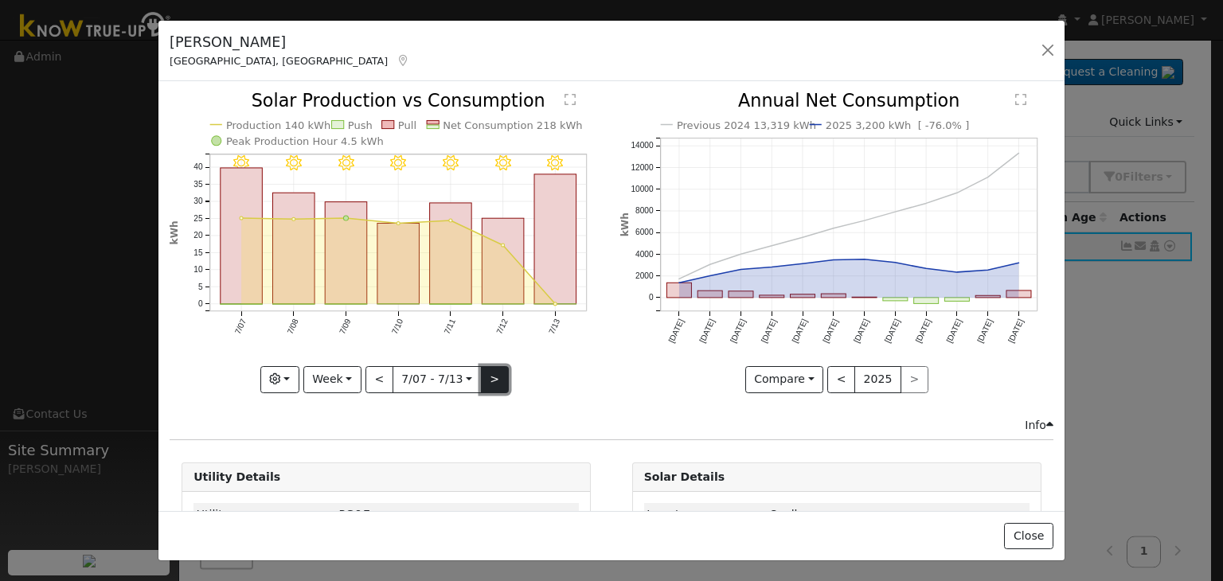
click at [489, 375] on button ">" at bounding box center [495, 379] width 28 height 27
type input "[DATE]"
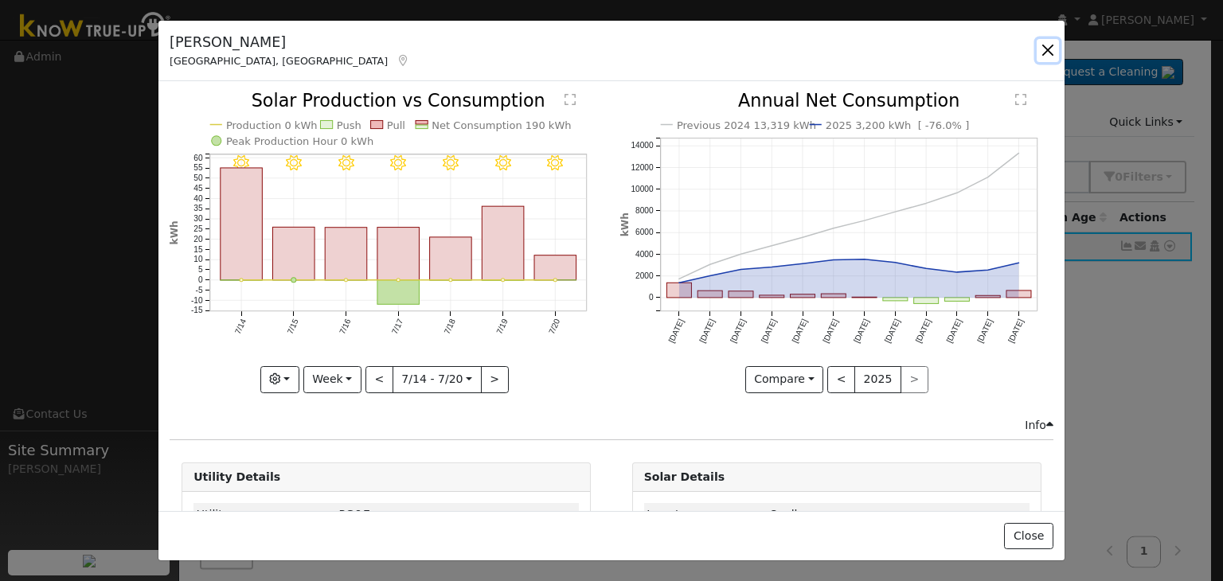
click at [1048, 51] on button "button" at bounding box center [1047, 50] width 22 height 22
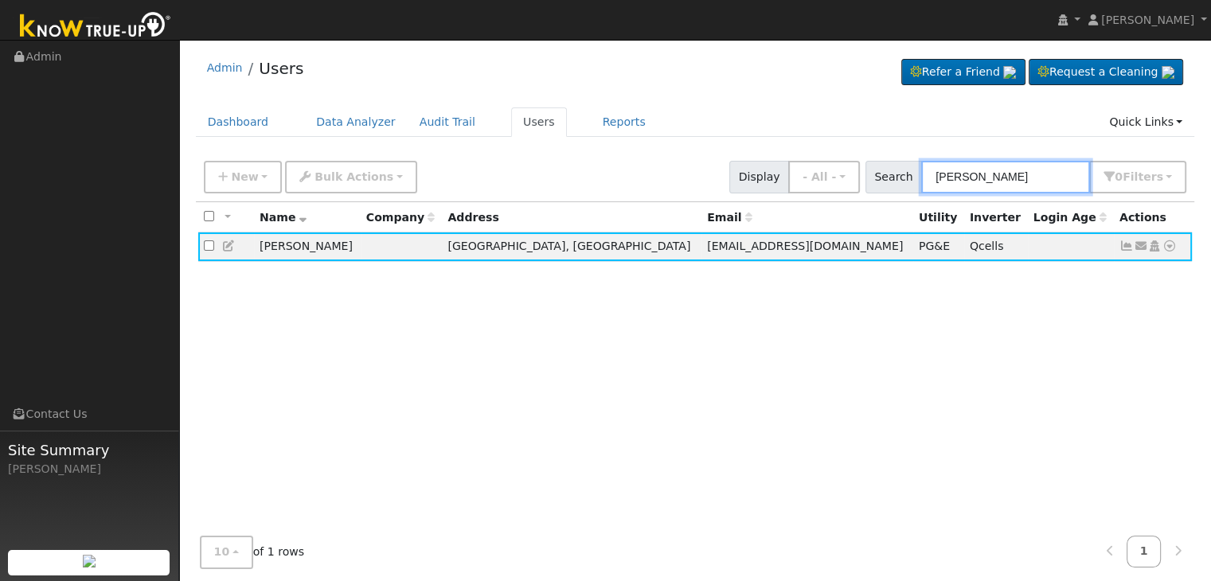
click at [970, 171] on input "[PERSON_NAME]" at bounding box center [1005, 177] width 169 height 33
paste input "[PERSON_NAME]"
type input "[PERSON_NAME]"
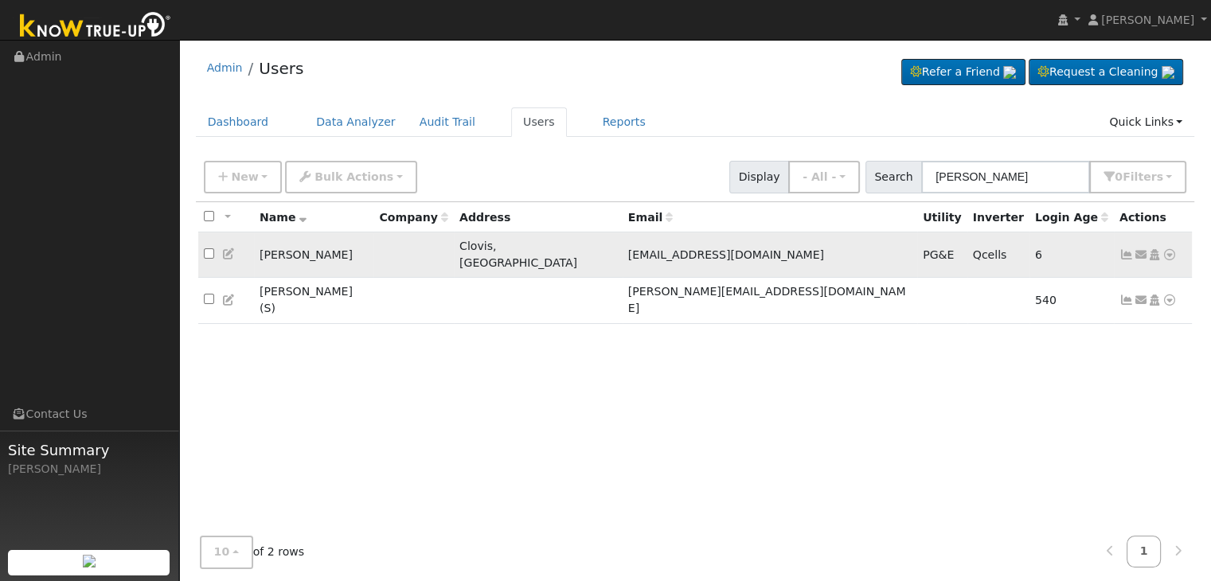
click at [1123, 249] on icon at bounding box center [1126, 254] width 14 height 11
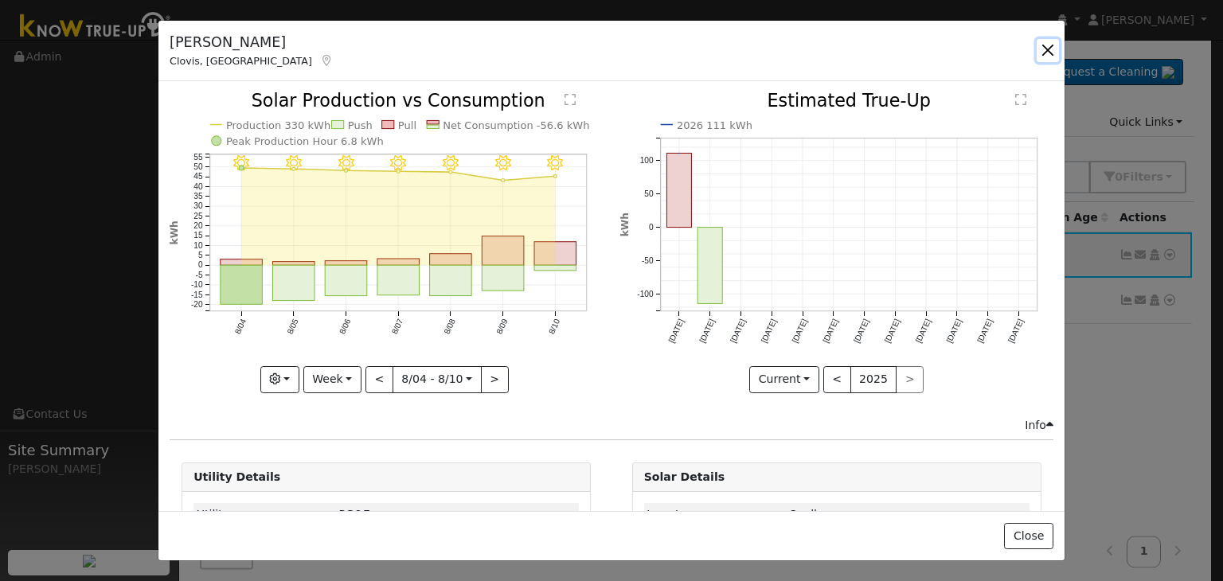
click at [1047, 56] on button "button" at bounding box center [1047, 50] width 22 height 22
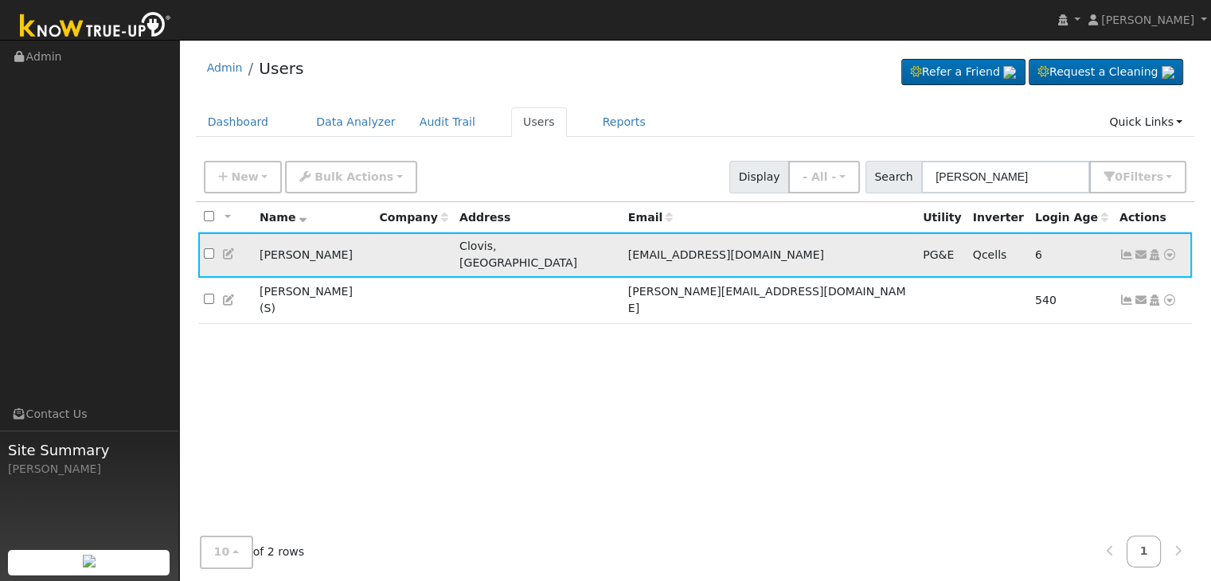
click at [1127, 249] on icon at bounding box center [1126, 254] width 14 height 11
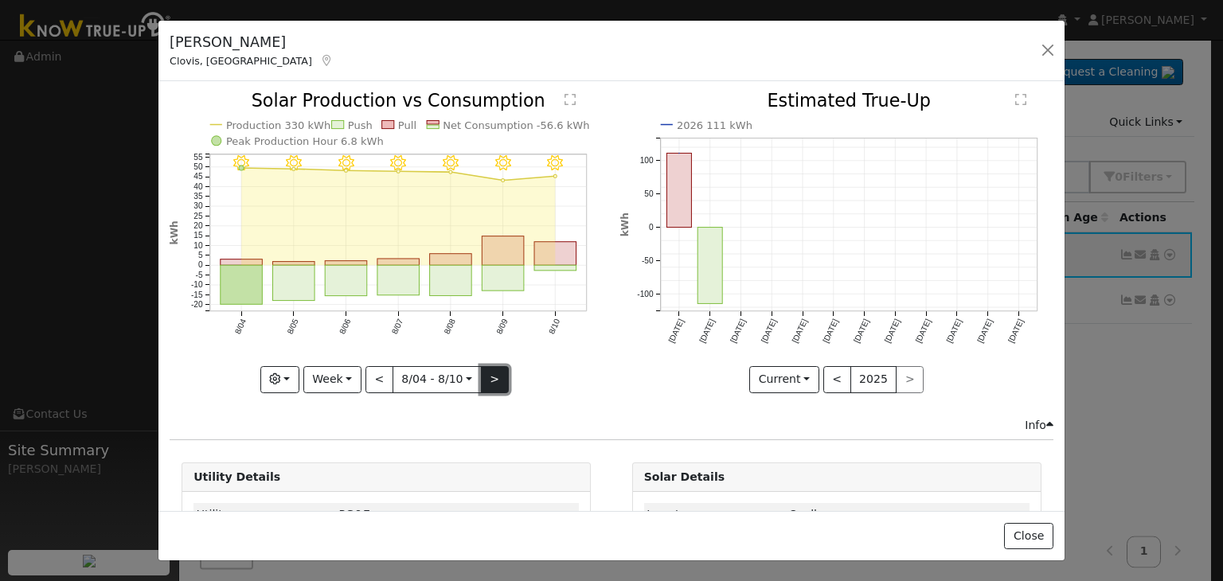
click at [486, 380] on button ">" at bounding box center [495, 379] width 28 height 27
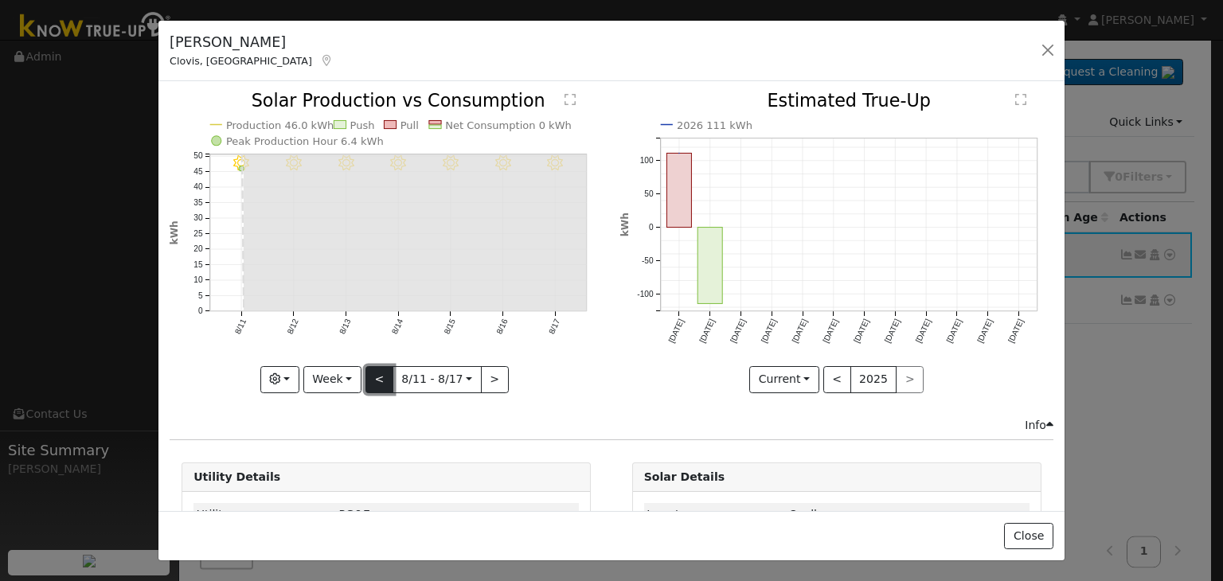
click at [380, 373] on button "<" at bounding box center [379, 379] width 28 height 27
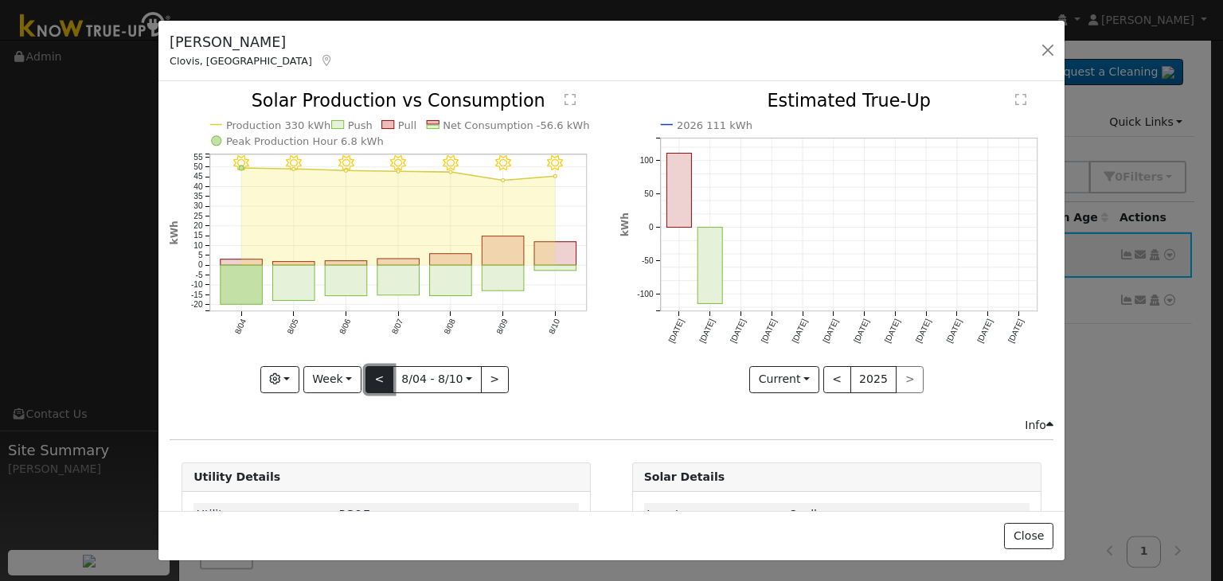
click at [380, 373] on button "<" at bounding box center [379, 379] width 28 height 27
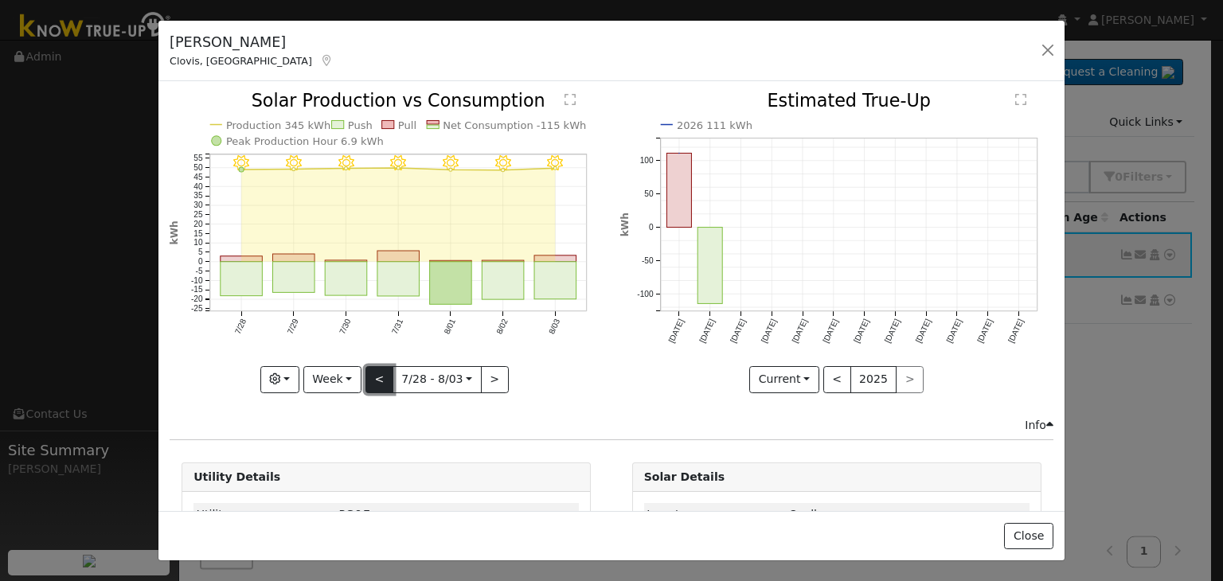
click at [380, 373] on button "<" at bounding box center [379, 379] width 28 height 27
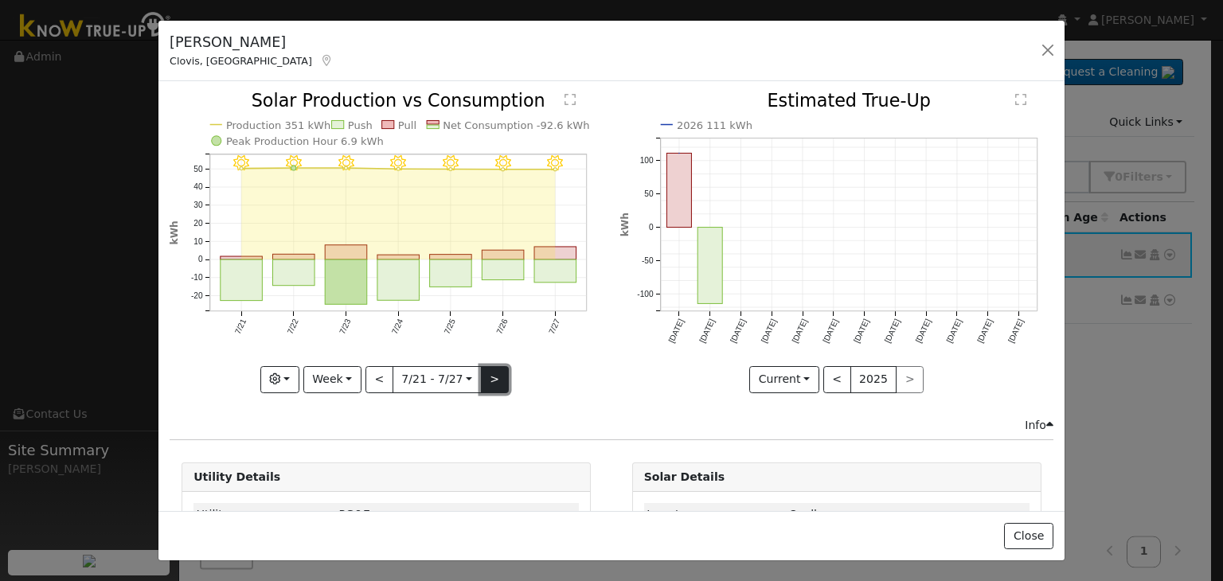
click at [487, 375] on button ">" at bounding box center [495, 379] width 28 height 27
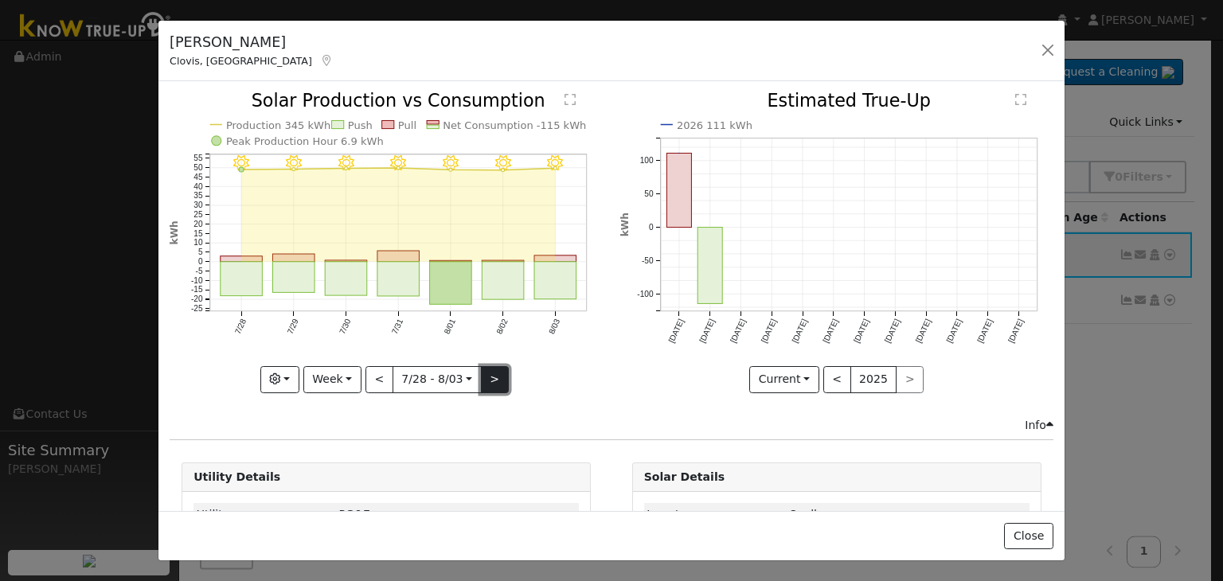
click at [487, 375] on button ">" at bounding box center [495, 379] width 28 height 27
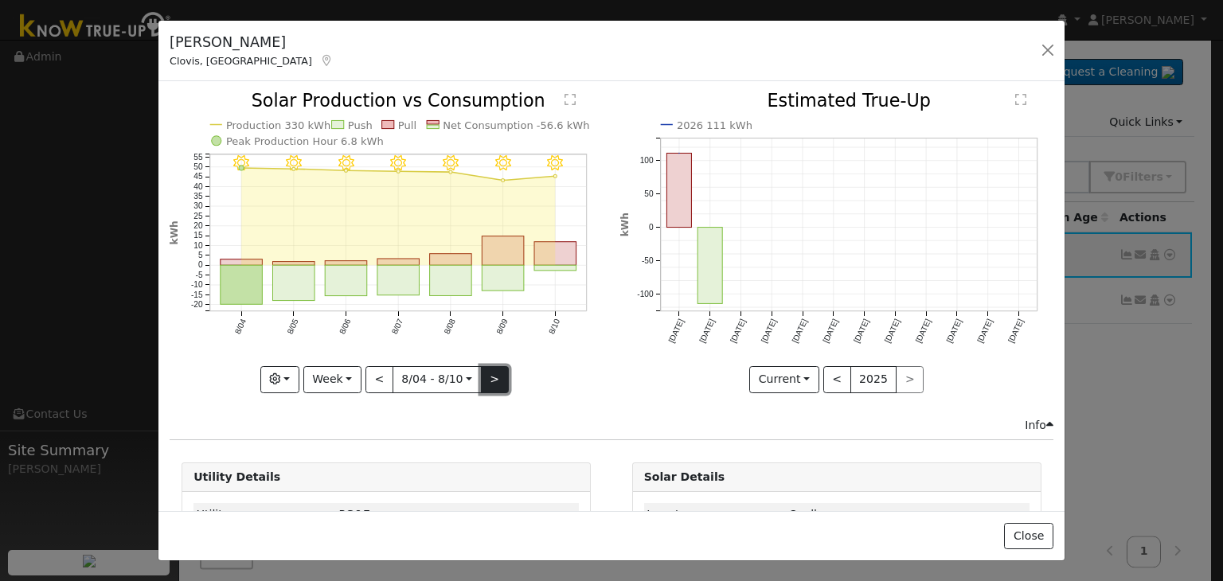
click at [493, 371] on button ">" at bounding box center [495, 379] width 28 height 27
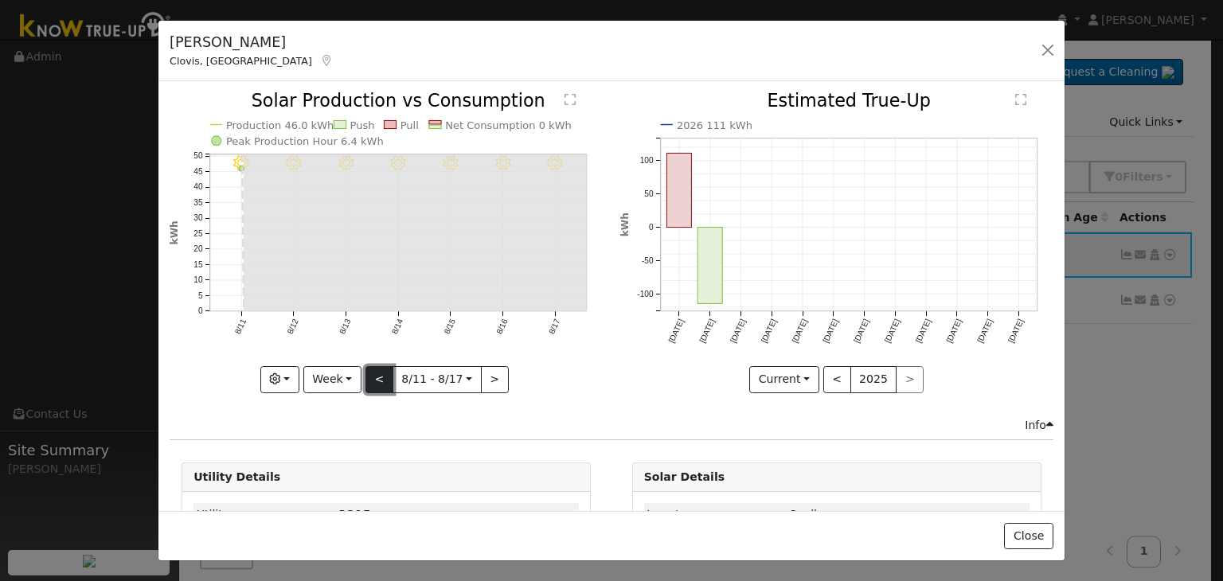
click at [382, 373] on button "<" at bounding box center [379, 379] width 28 height 27
type input "[DATE]"
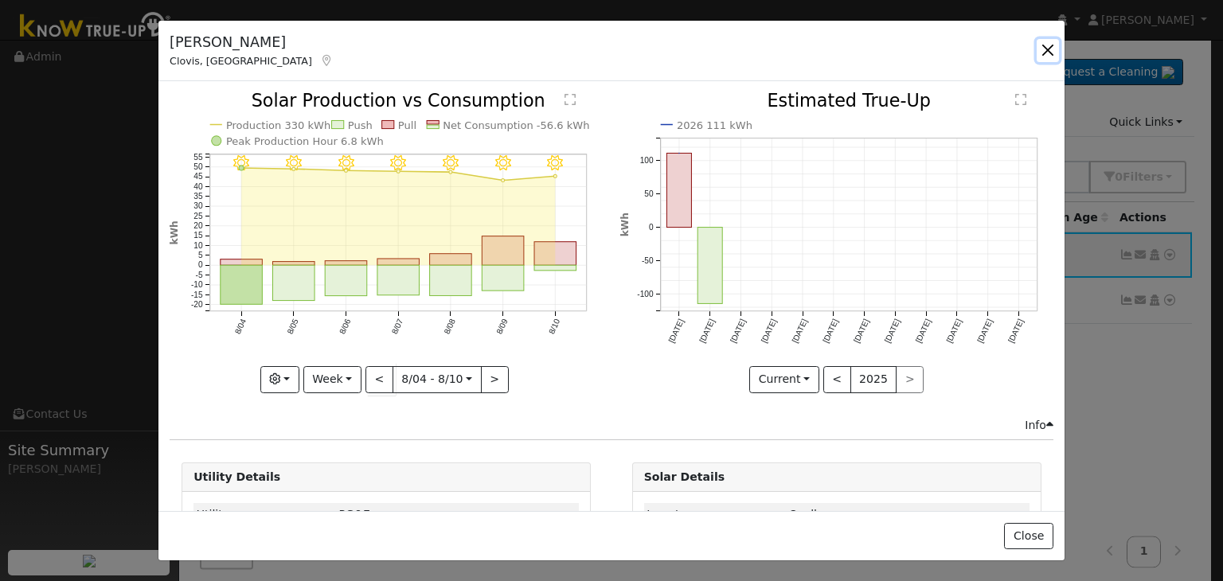
drag, startPoint x: 1049, startPoint y: 52, endPoint x: 984, endPoint y: 50, distance: 65.3
click at [1049, 52] on button "button" at bounding box center [1047, 50] width 22 height 22
